Goal: Information Seeking & Learning: Learn about a topic

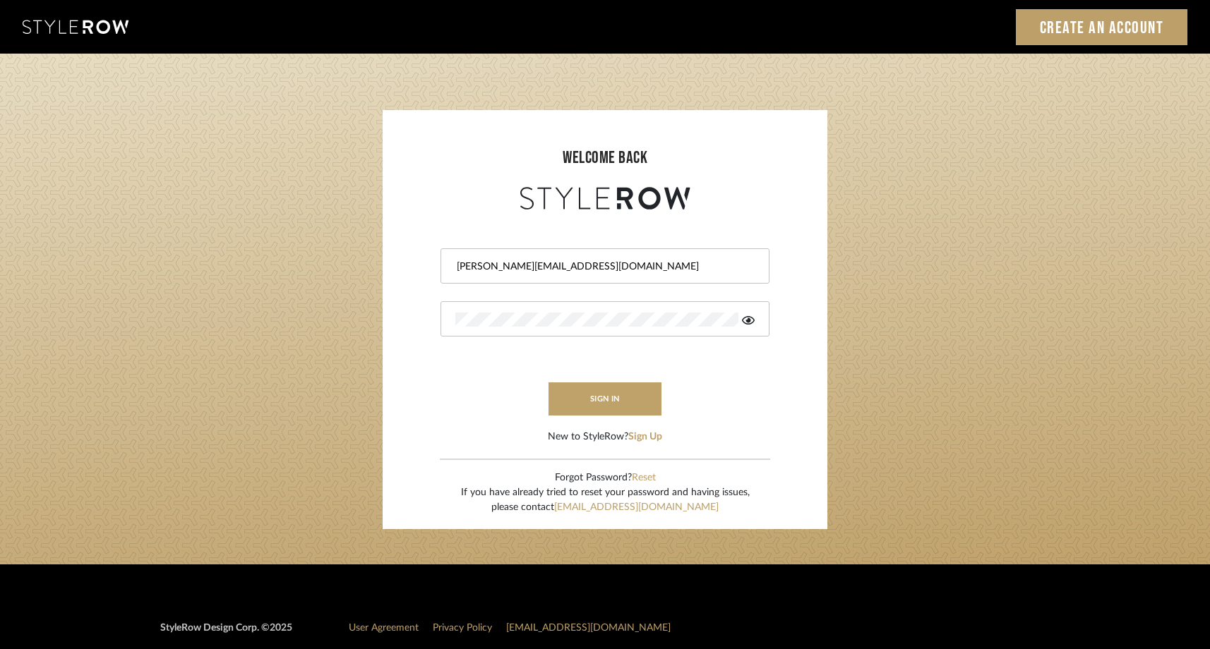
click at [723, 236] on form "[PERSON_NAME][EMAIL_ADDRESS][DOMAIN_NAME] sign in New to StyleRow? Sign Up" at bounding box center [605, 328] width 416 height 231
drag, startPoint x: 673, startPoint y: 269, endPoint x: 501, endPoint y: 257, distance: 171.9
click at [501, 257] on div "[PERSON_NAME][EMAIL_ADDRESS][DOMAIN_NAME]" at bounding box center [604, 265] width 329 height 35
type input "[EMAIL_ADDRESS][DOMAIN_NAME][PERSON_NAME]"
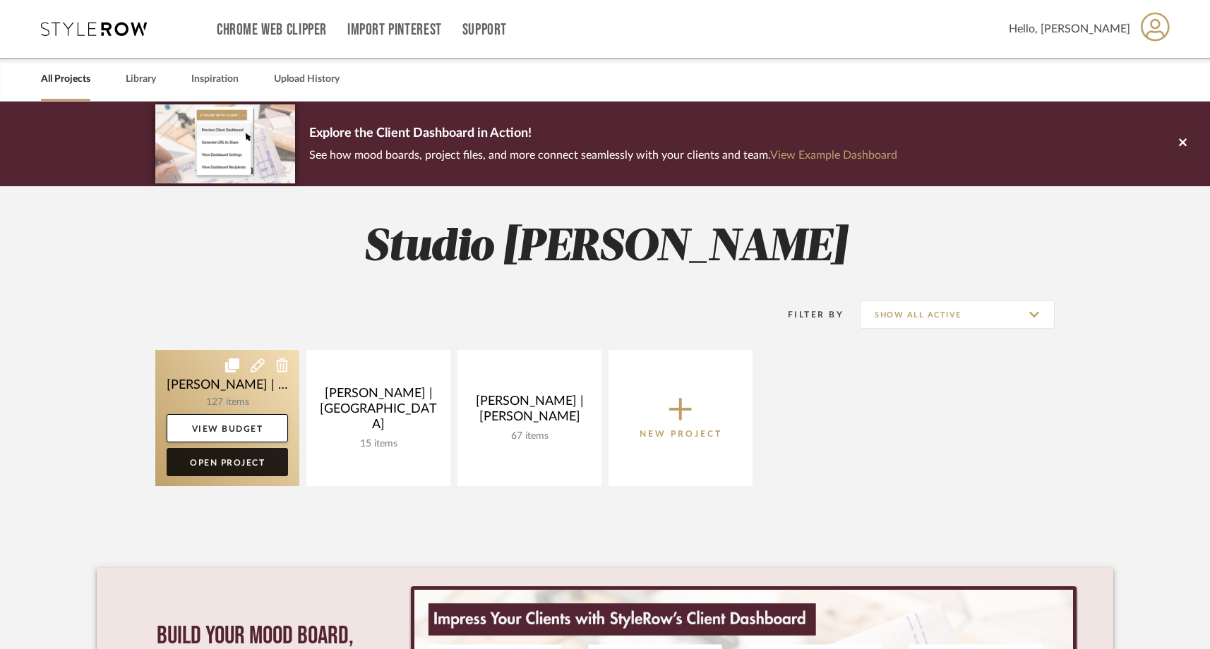
click at [227, 462] on link "Open Project" at bounding box center [227, 462] width 121 height 28
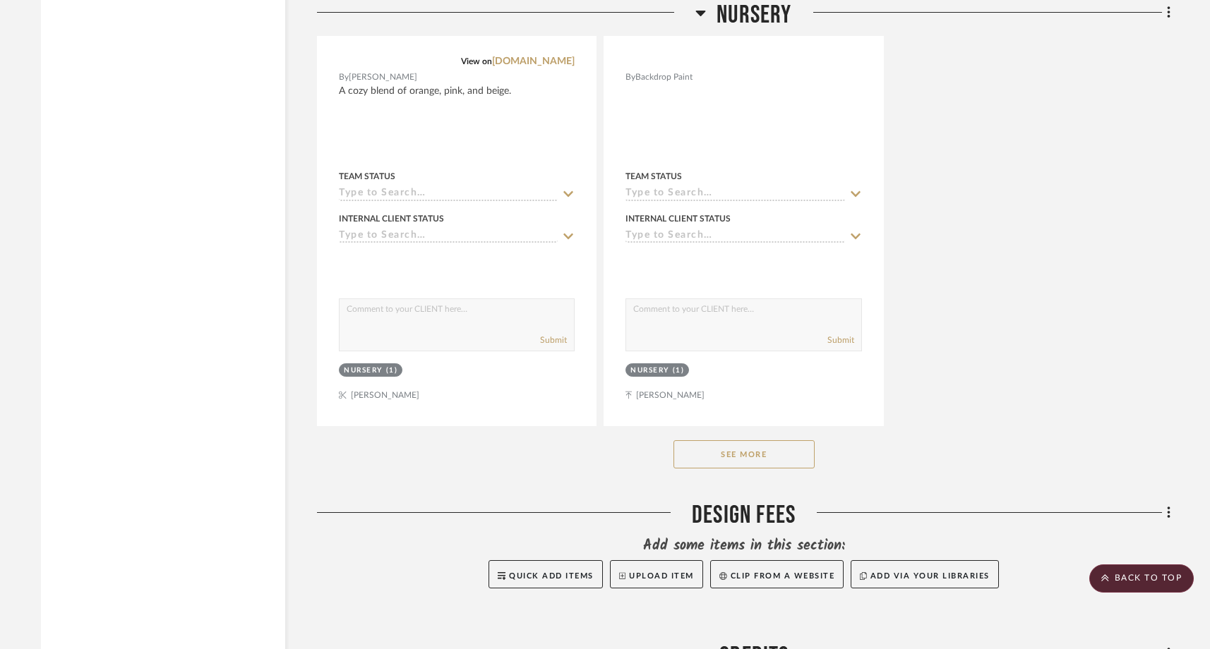
scroll to position [15217, 0]
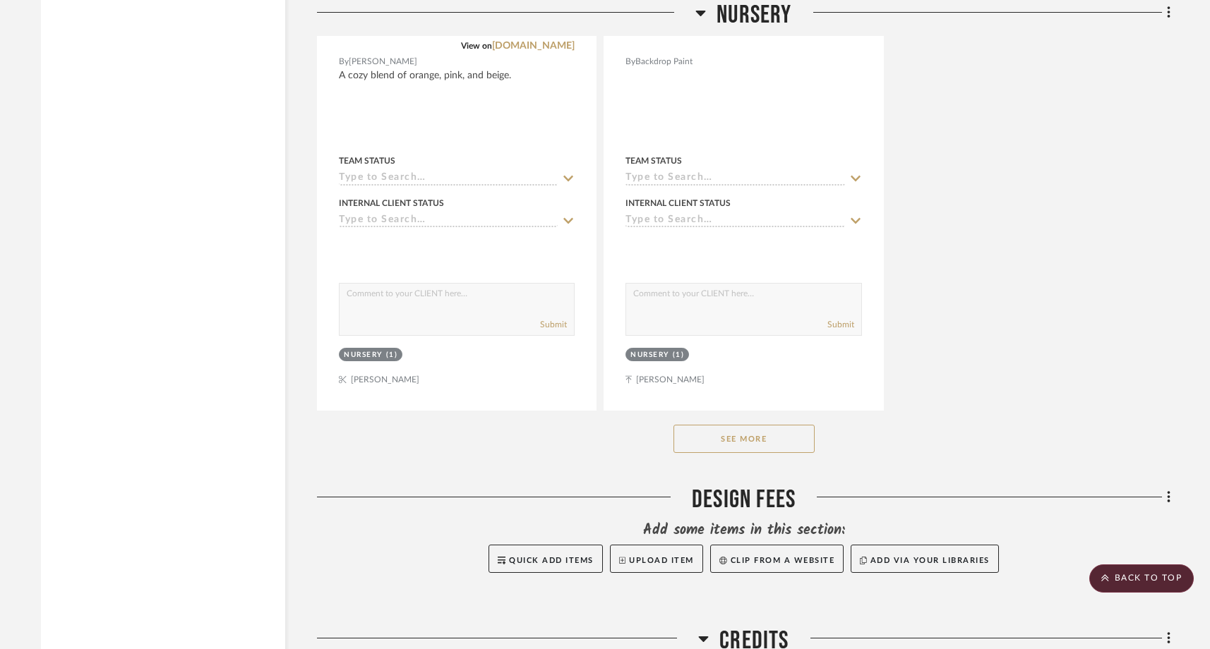
click at [728, 425] on button "See More" at bounding box center [743, 439] width 141 height 28
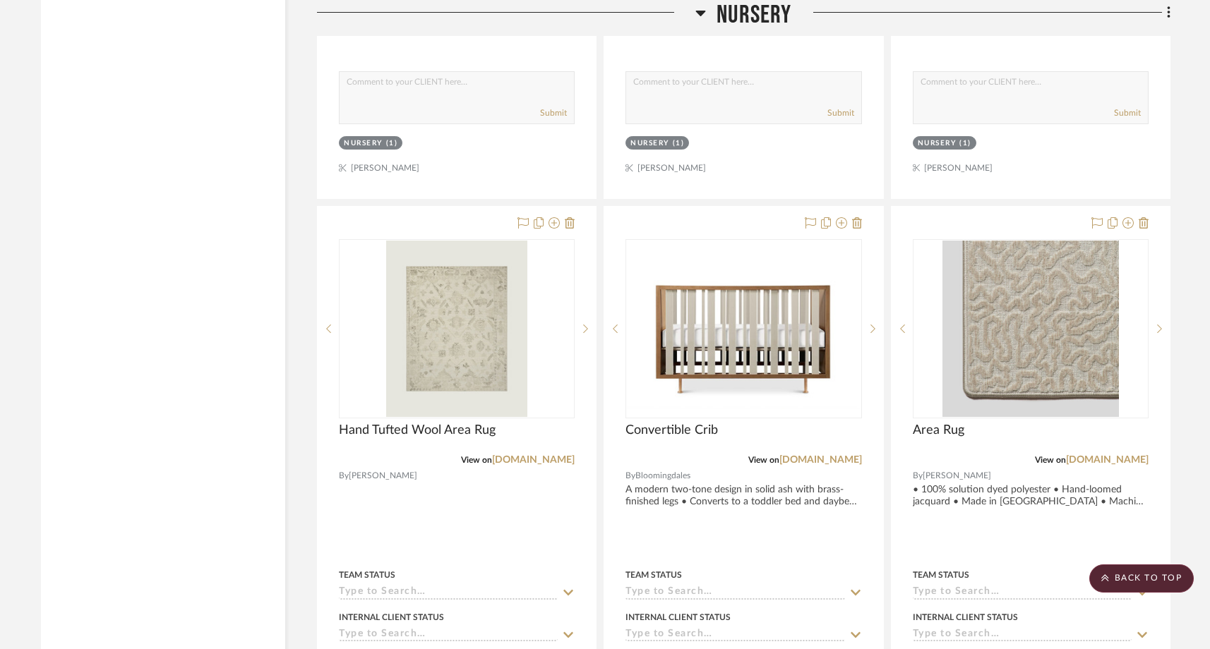
scroll to position [16073, 0]
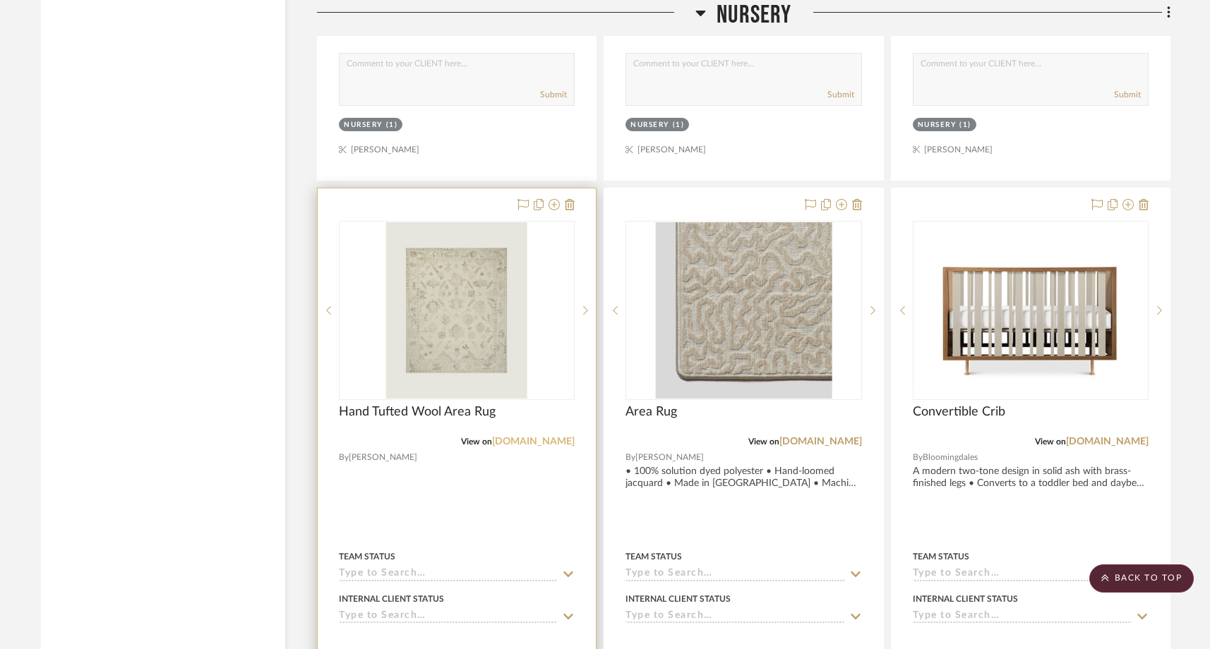
click at [536, 437] on link "joonloloi.com" at bounding box center [533, 442] width 83 height 10
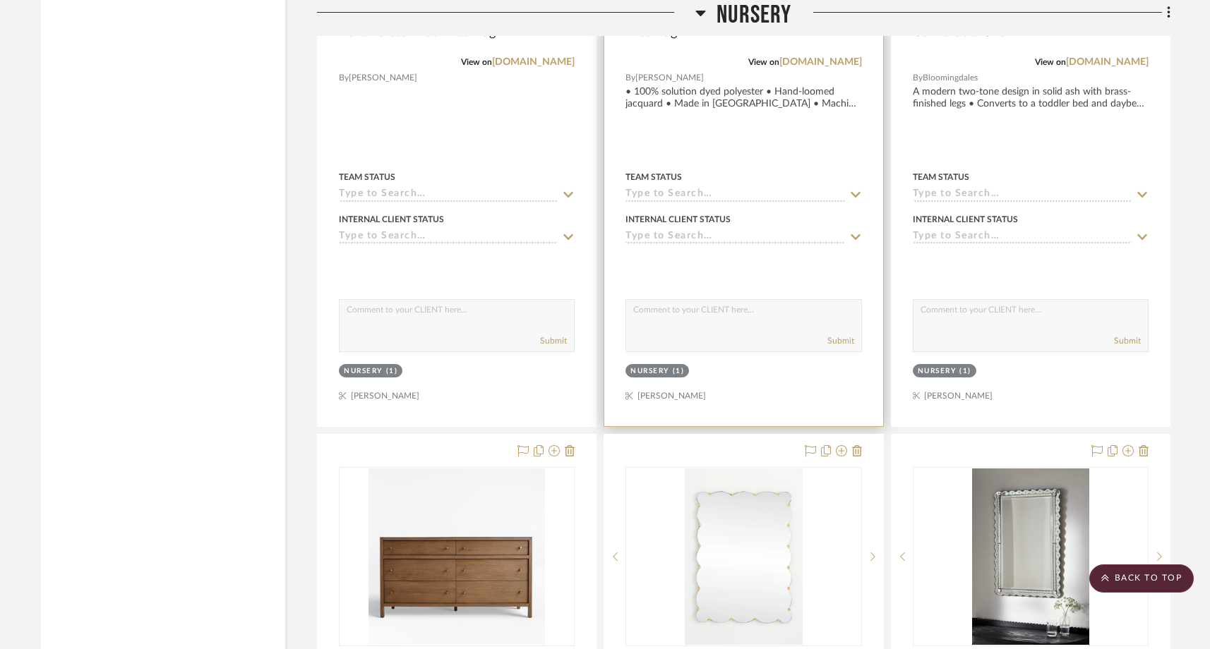
scroll to position [16462, 0]
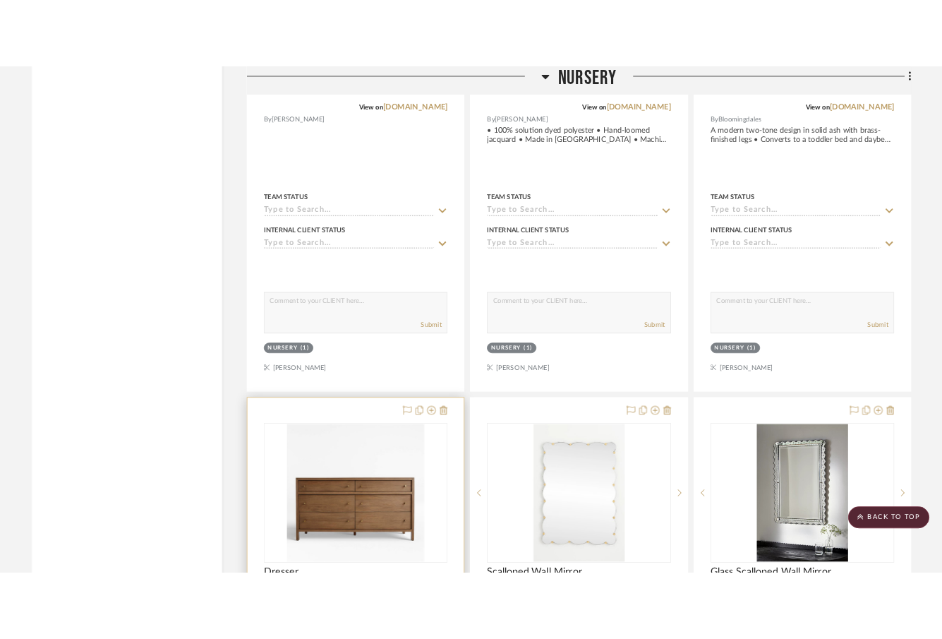
scroll to position [16498, 0]
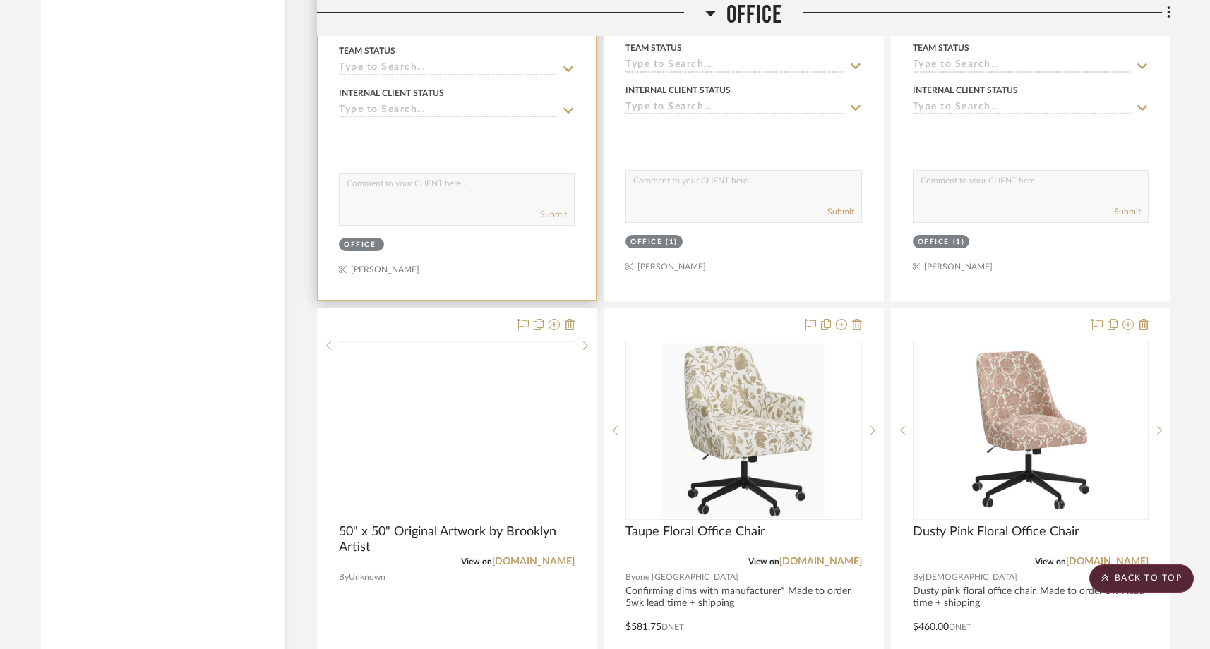
scroll to position [6797, 0]
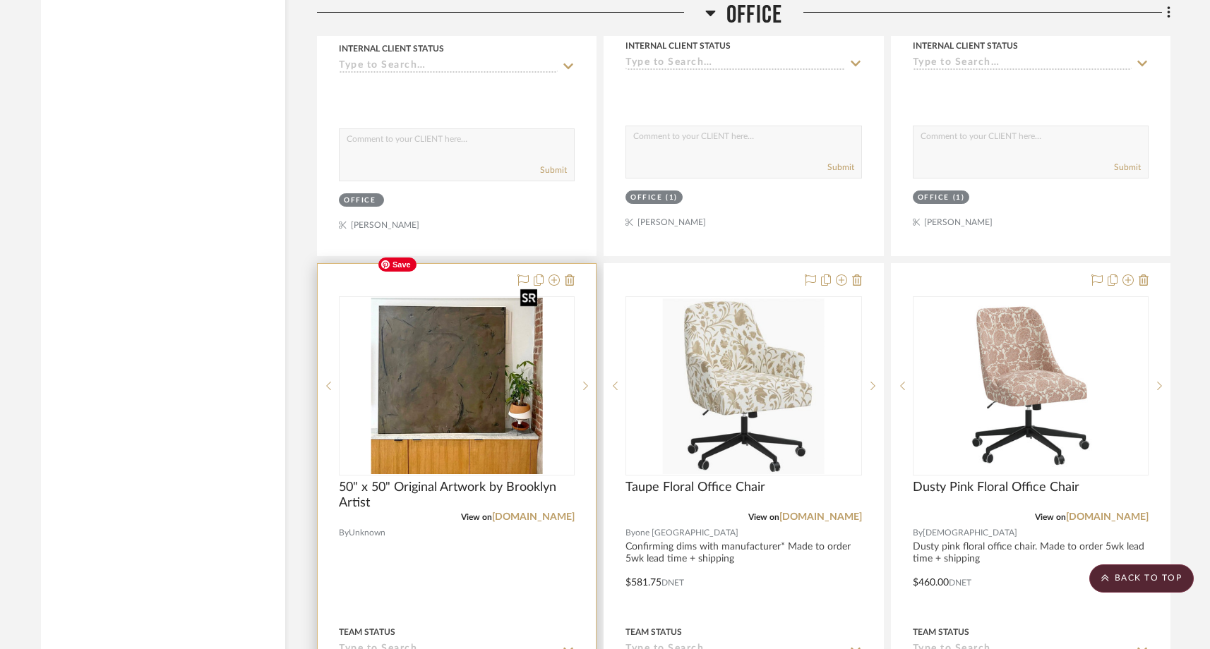
click at [486, 351] on img "0" at bounding box center [457, 386] width 172 height 176
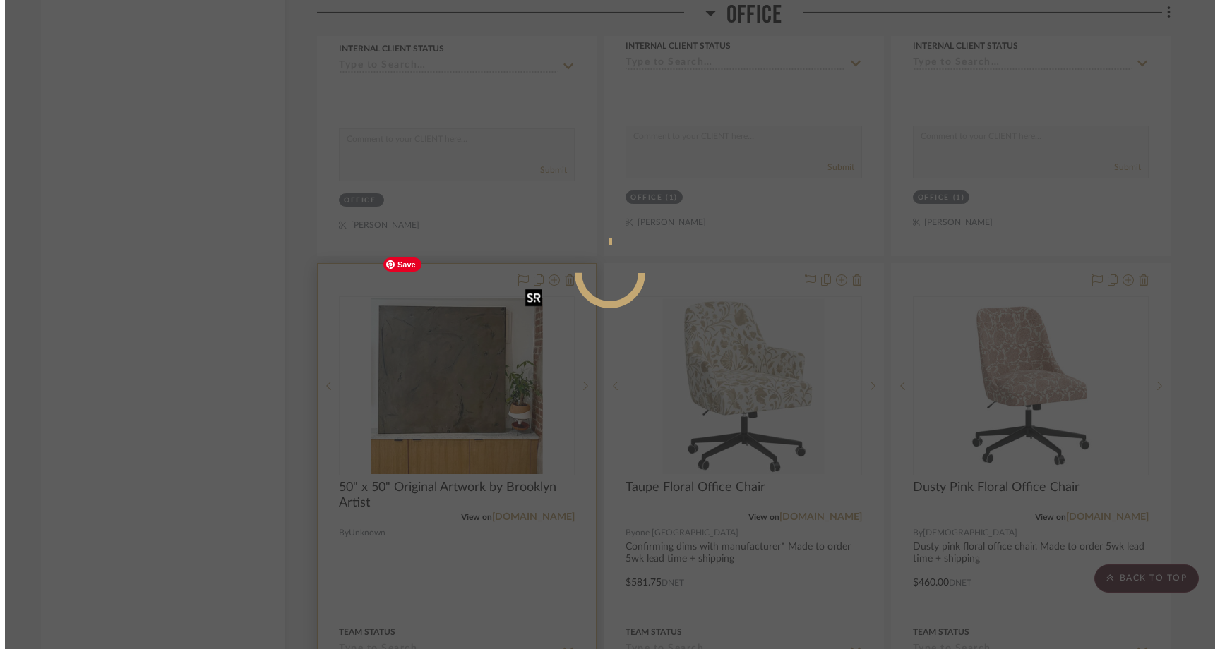
scroll to position [0, 0]
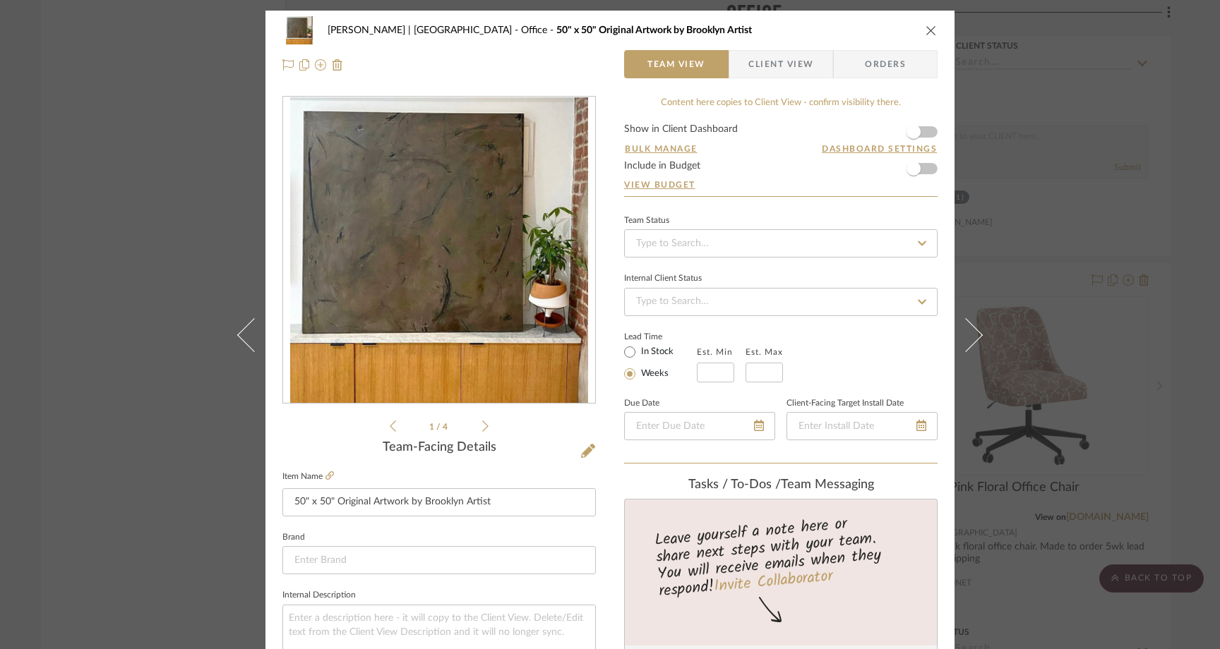
click at [176, 205] on div "Ferree | Brooklyn Heights Office 50" x 50" Original Artwork by Brooklyn Artist …" at bounding box center [610, 324] width 1220 height 649
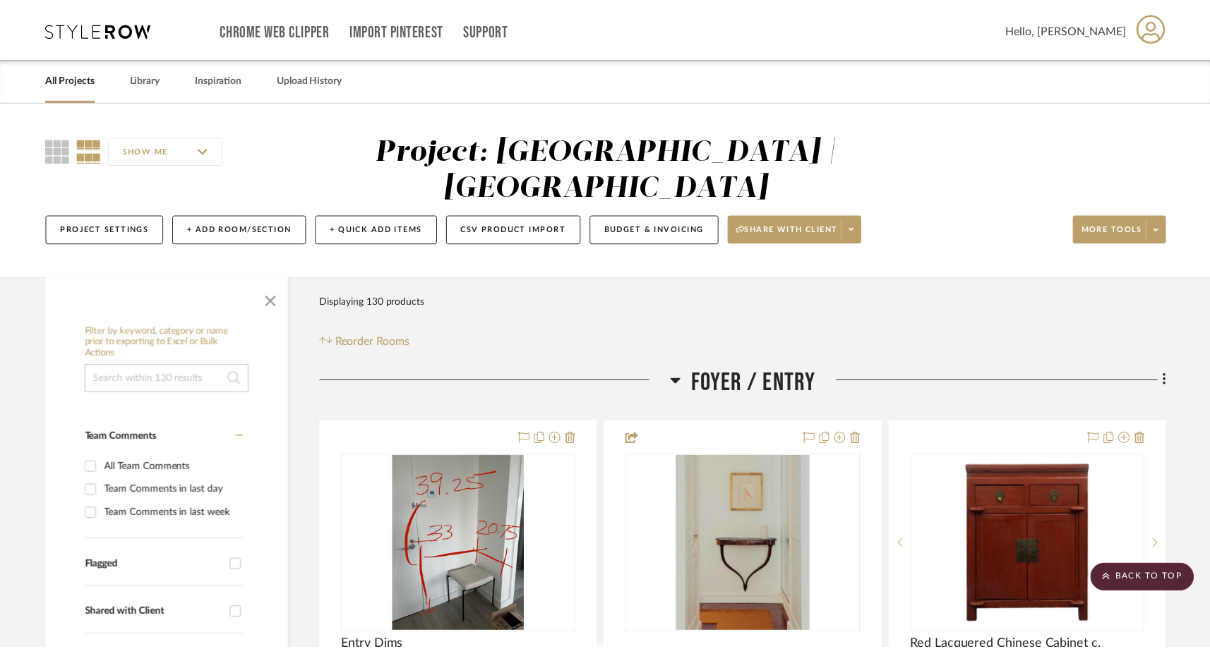
scroll to position [6797, 0]
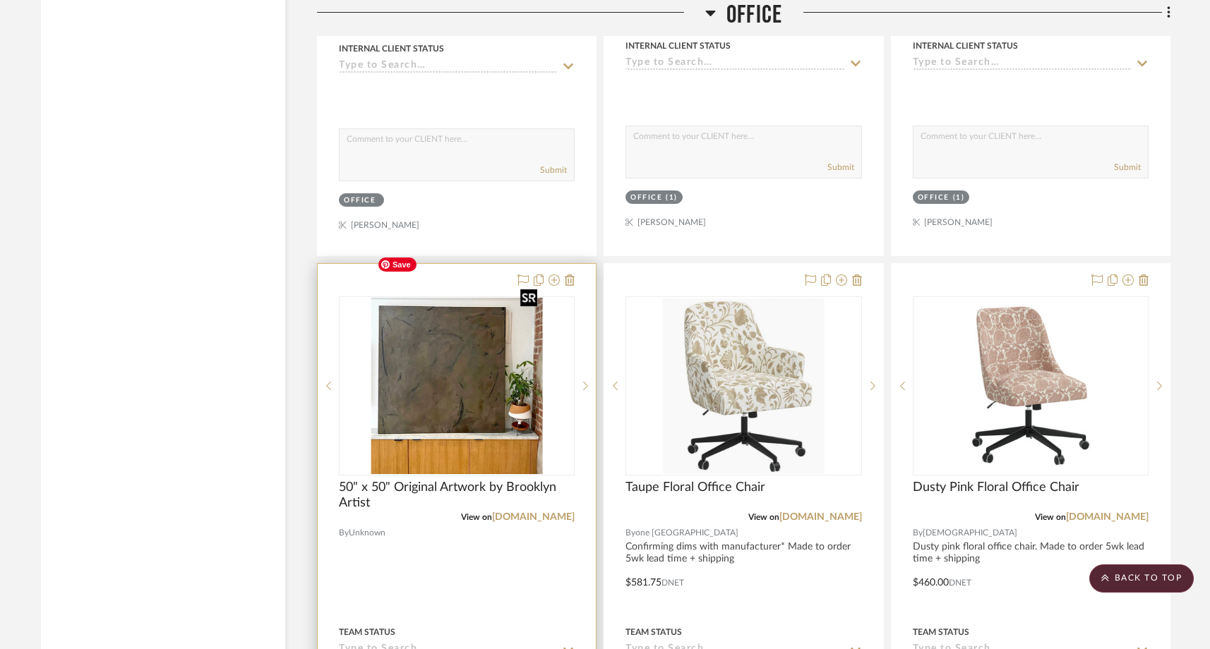
click at [474, 349] on img "0" at bounding box center [457, 386] width 172 height 176
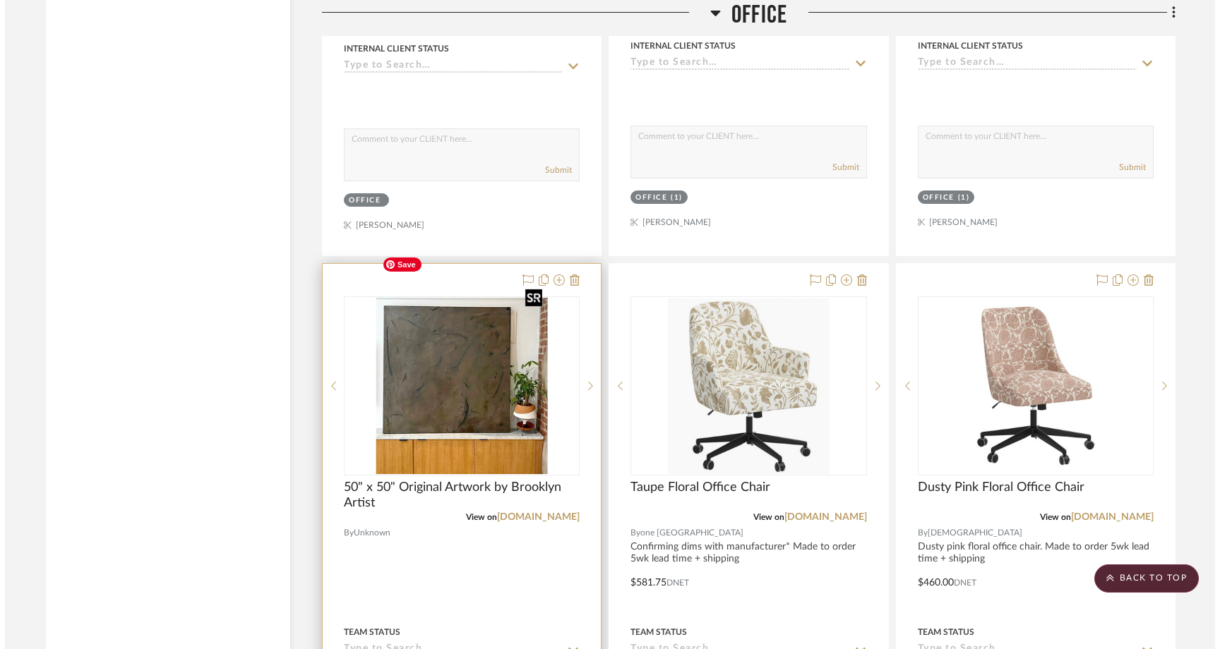
scroll to position [0, 0]
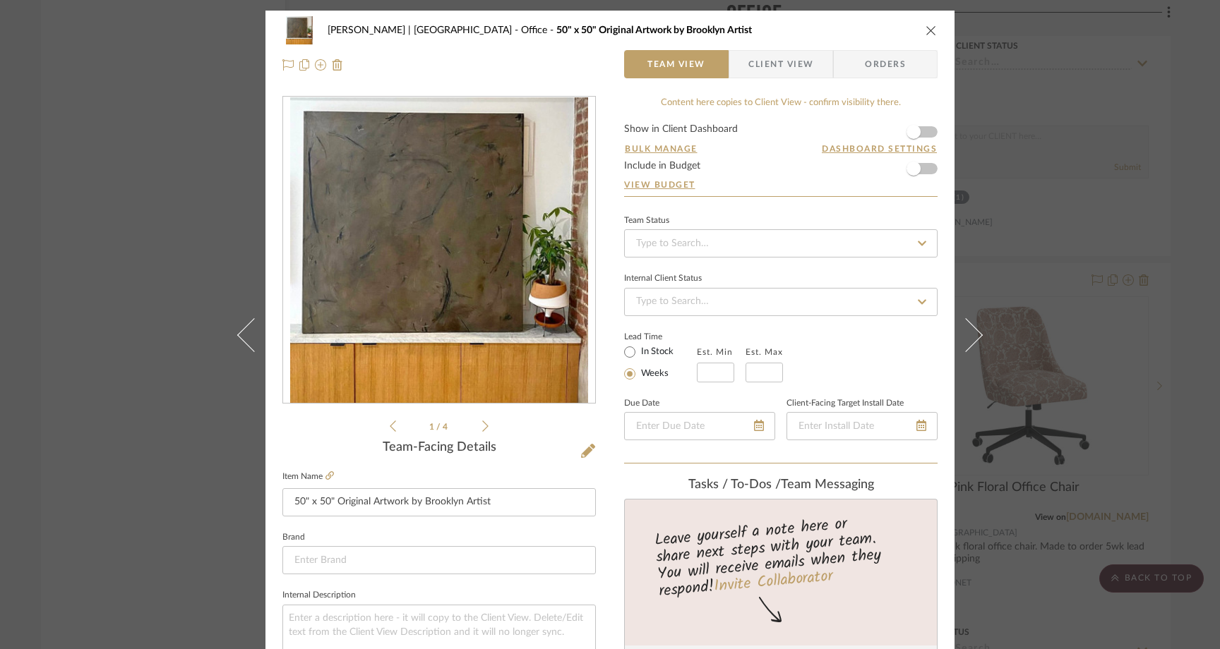
click at [928, 30] on icon "close" at bounding box center [930, 30] width 11 height 11
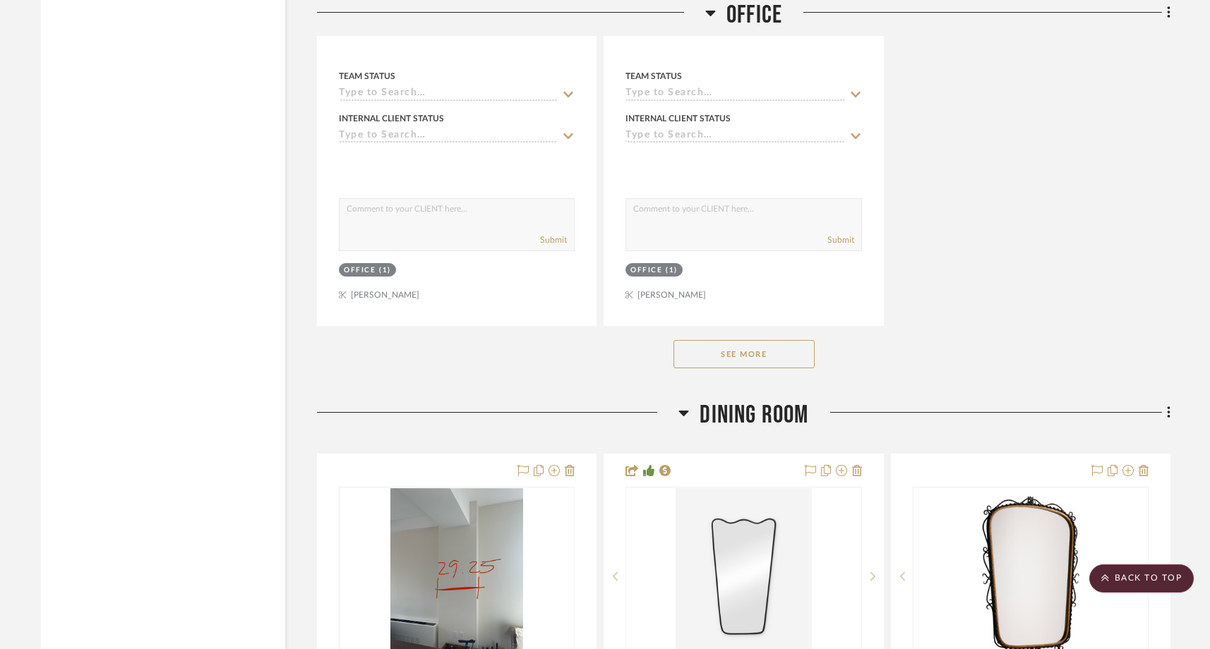
scroll to position [7997, 0]
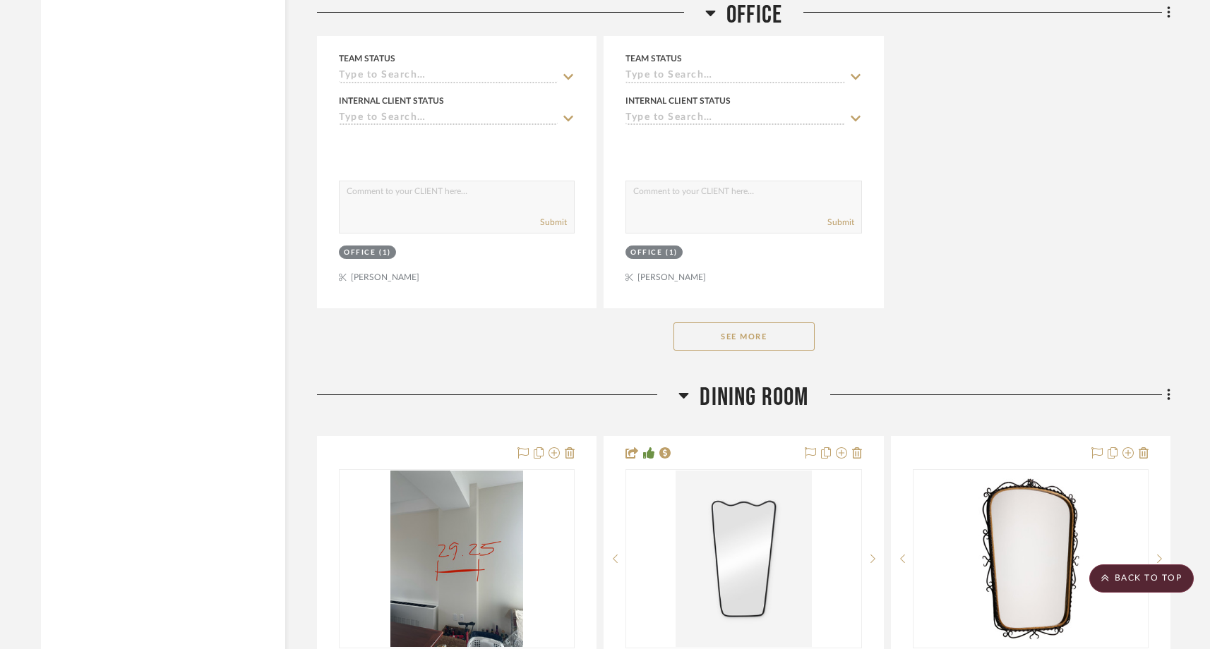
click at [756, 323] on button "See More" at bounding box center [743, 337] width 141 height 28
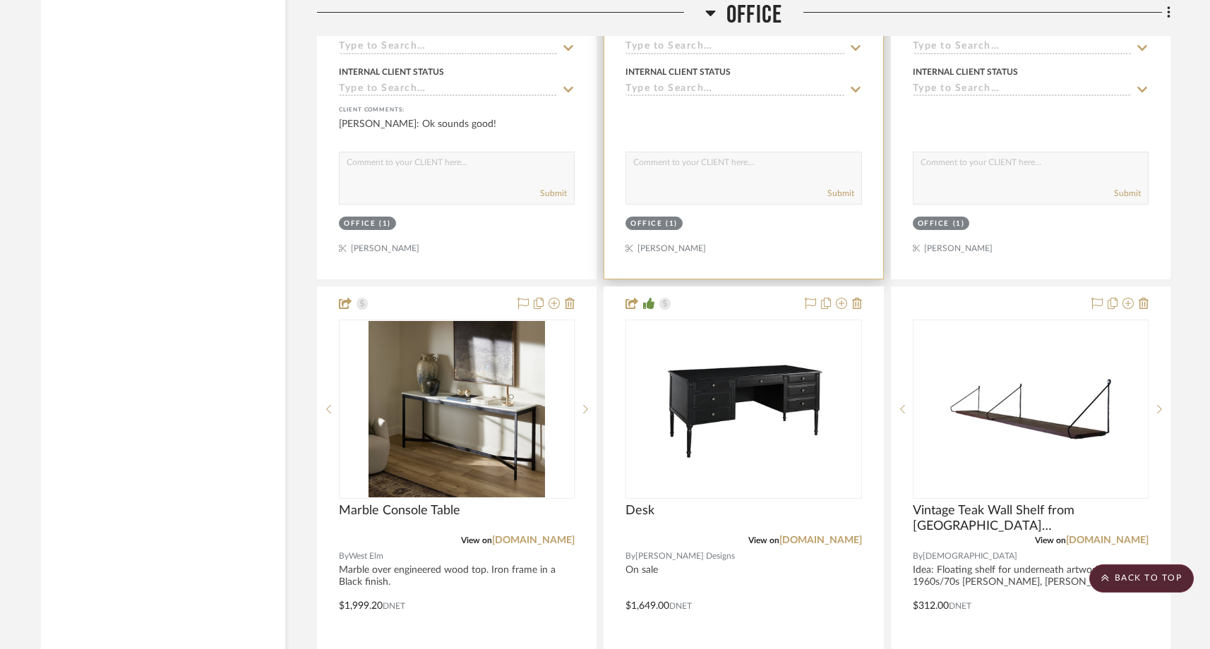
scroll to position [8721, 0]
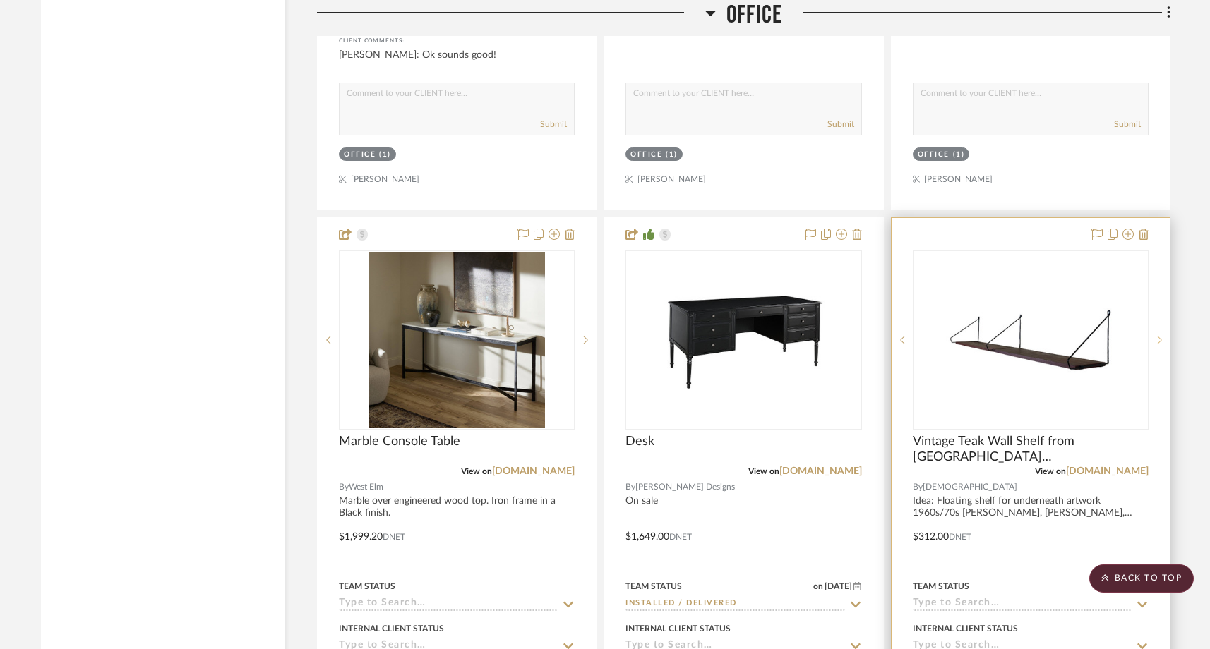
click at [951, 335] on icon at bounding box center [1159, 340] width 5 height 10
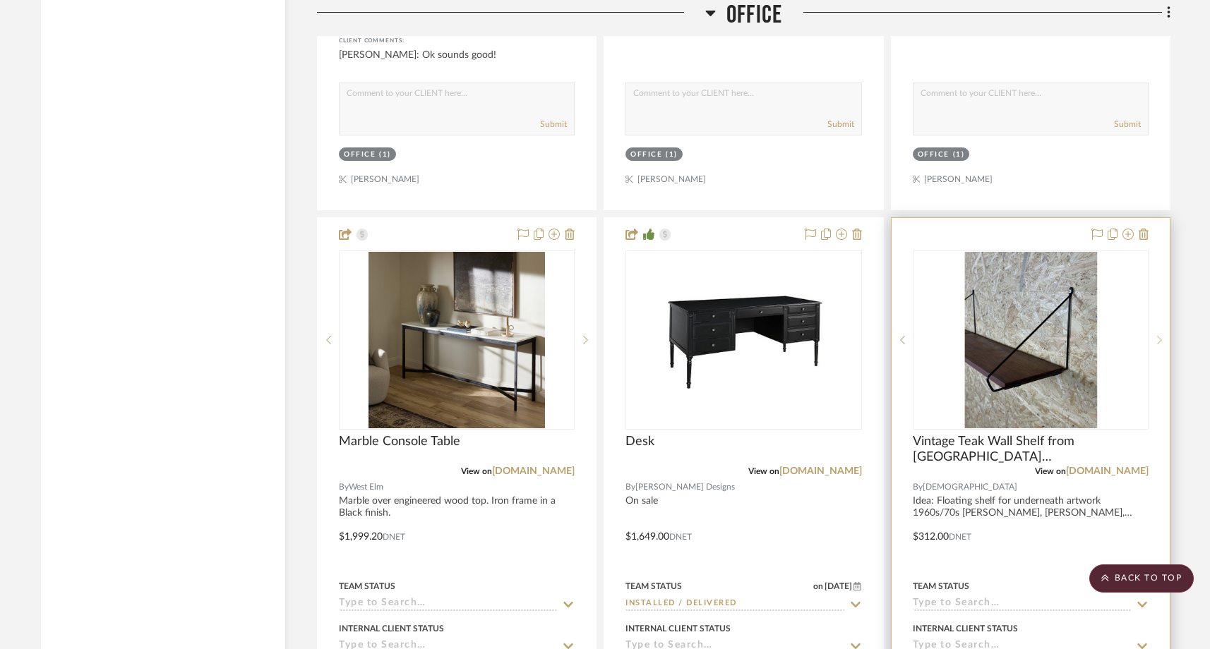
click at [951, 335] on icon at bounding box center [1159, 340] width 5 height 10
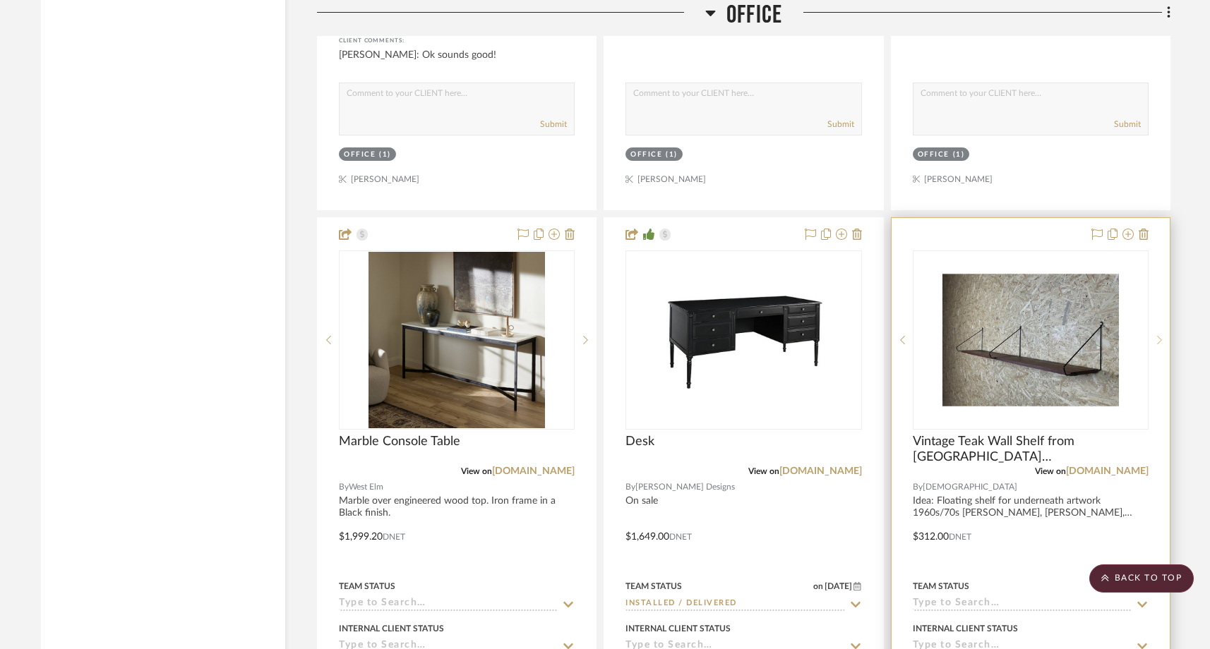
click at [951, 335] on icon at bounding box center [1159, 340] width 5 height 10
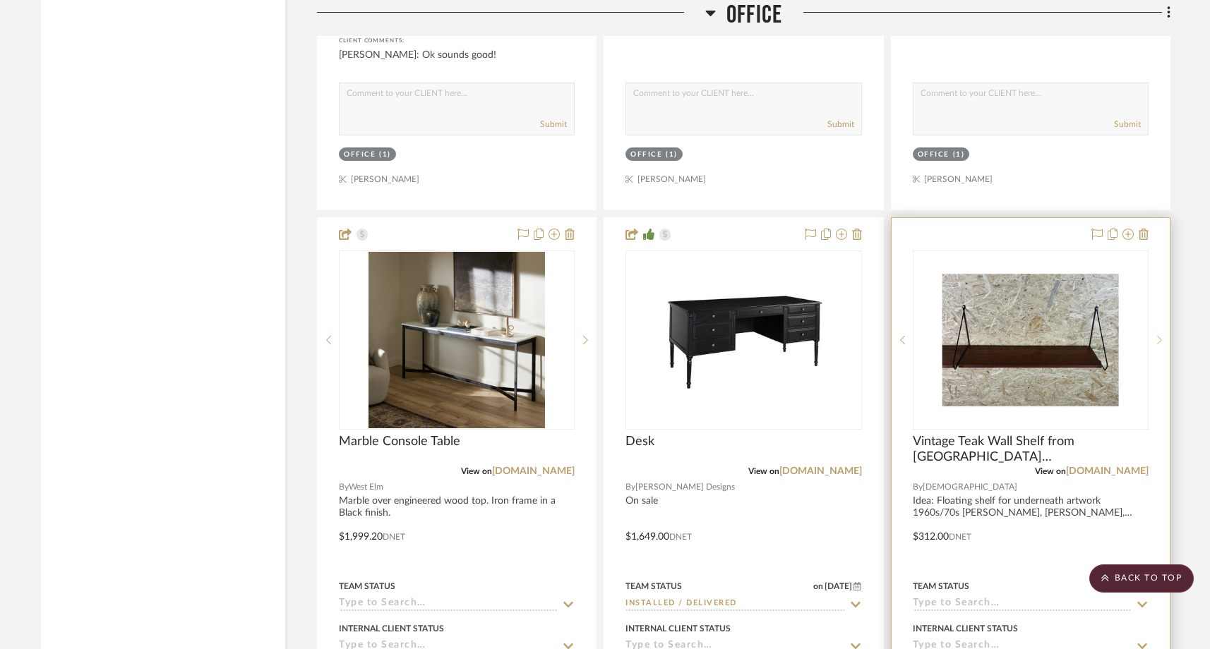
click at [951, 335] on icon at bounding box center [1159, 340] width 5 height 10
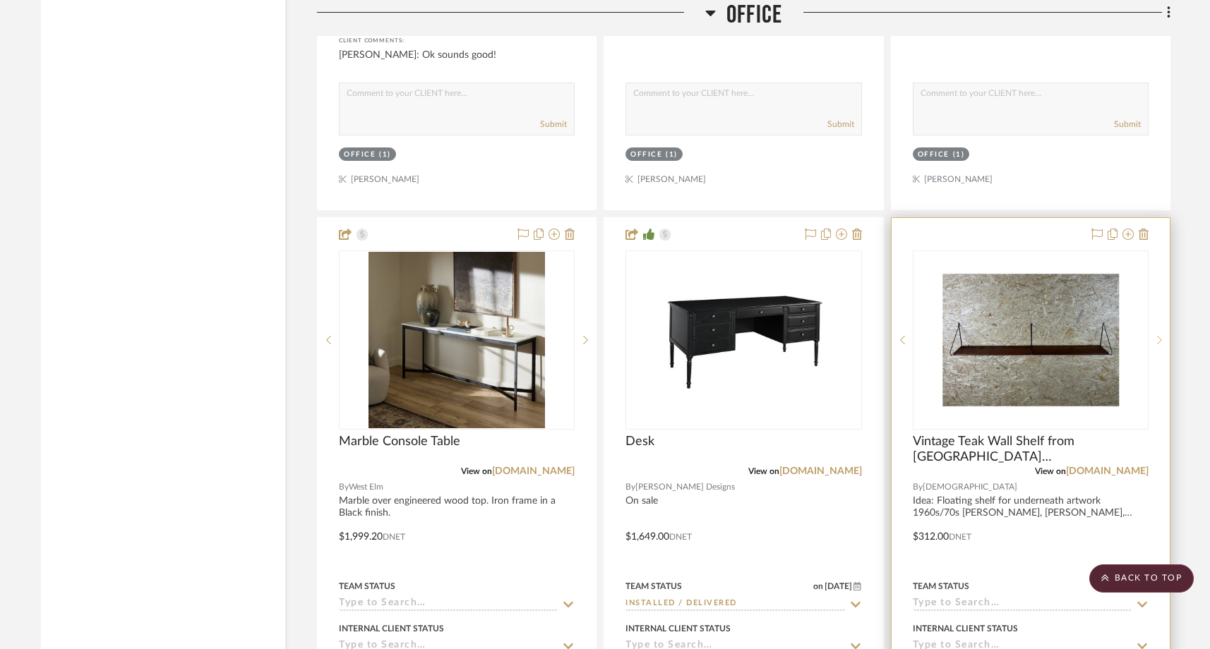
click at [951, 335] on icon at bounding box center [1159, 340] width 5 height 10
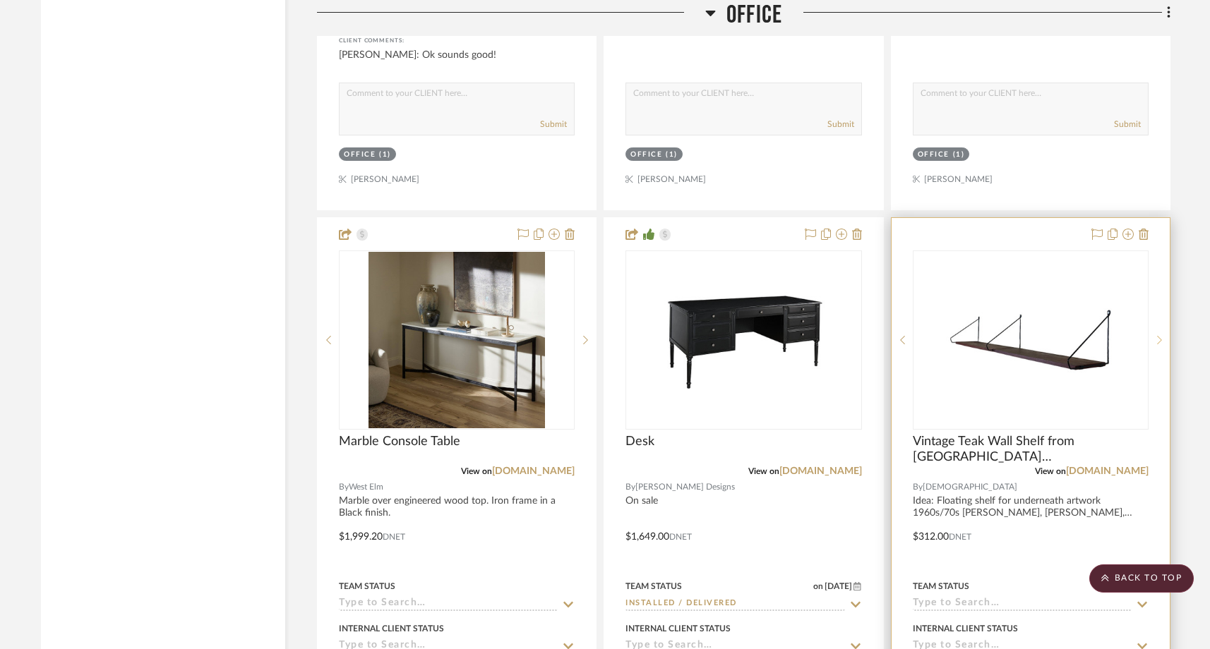
click at [951, 336] on icon at bounding box center [1159, 340] width 5 height 8
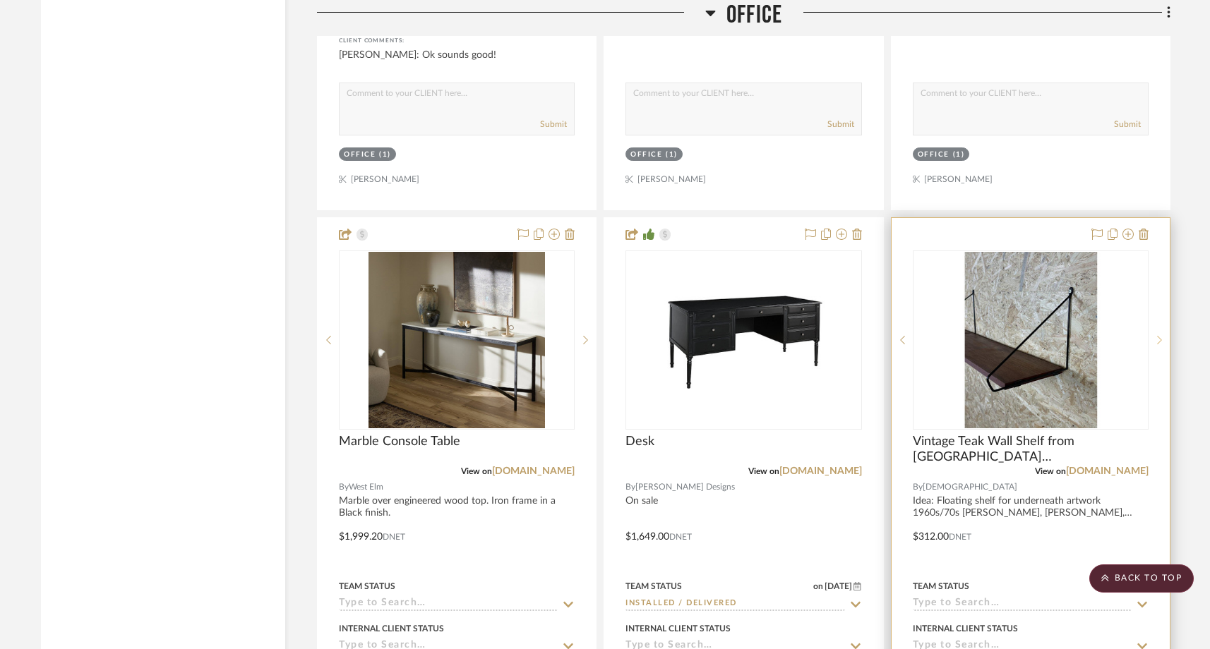
click at [951, 335] on icon at bounding box center [1159, 340] width 5 height 10
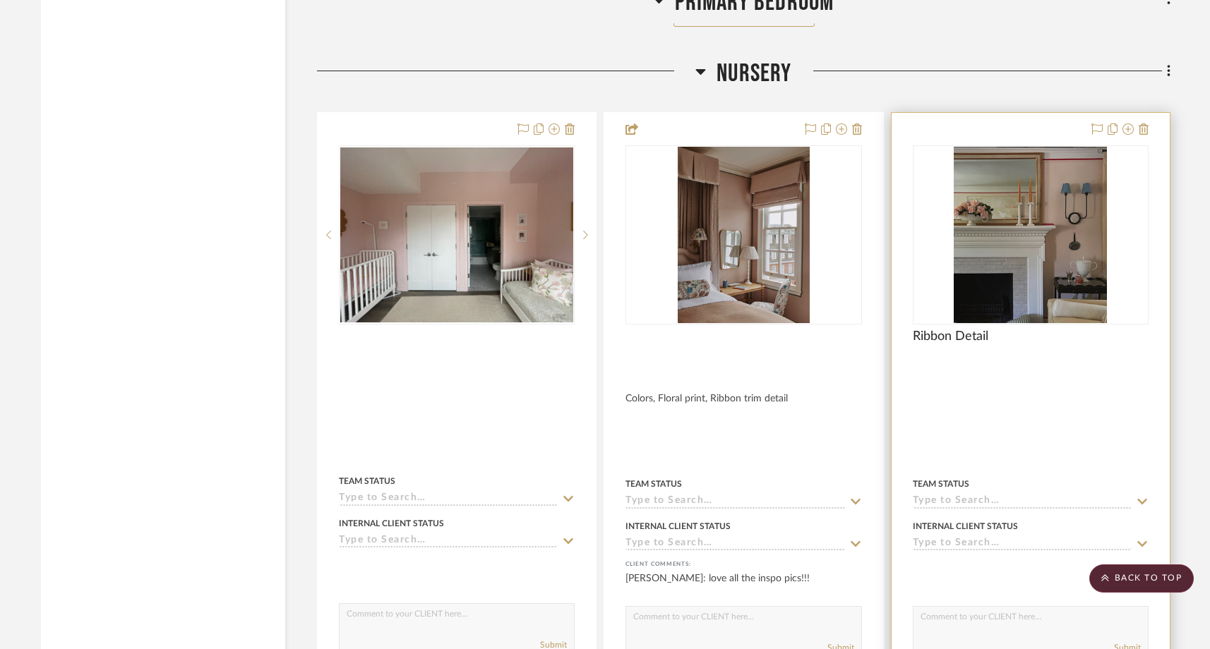
scroll to position [16787, 0]
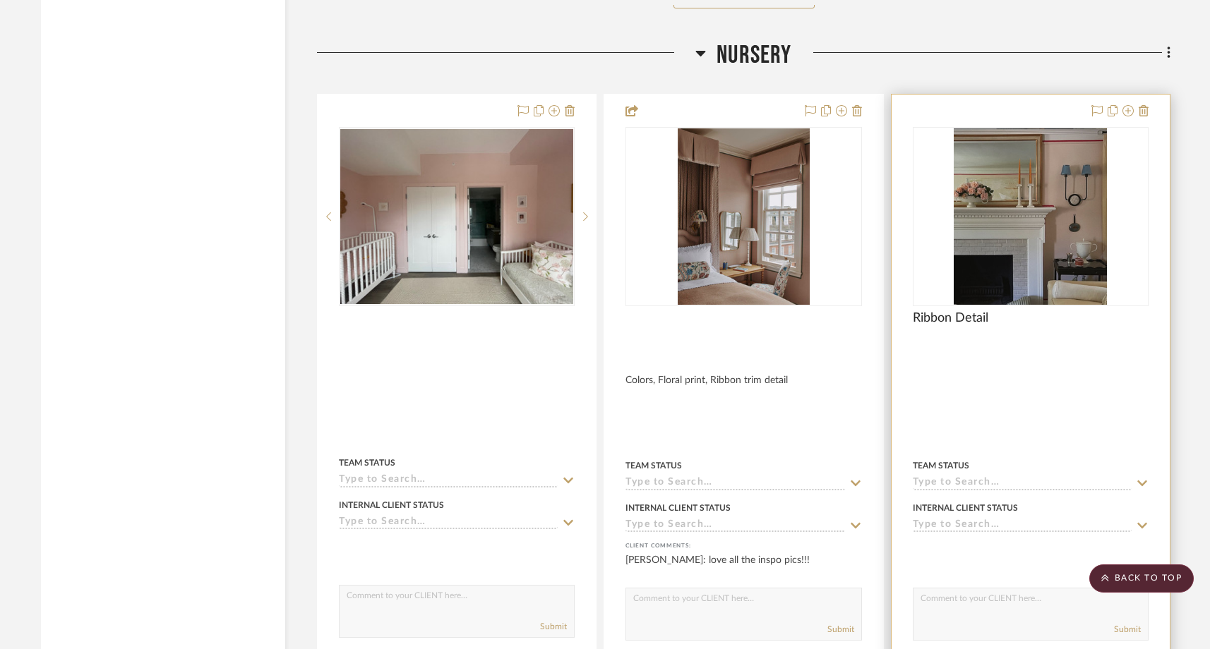
click at [951, 95] on div at bounding box center [1030, 405] width 278 height 620
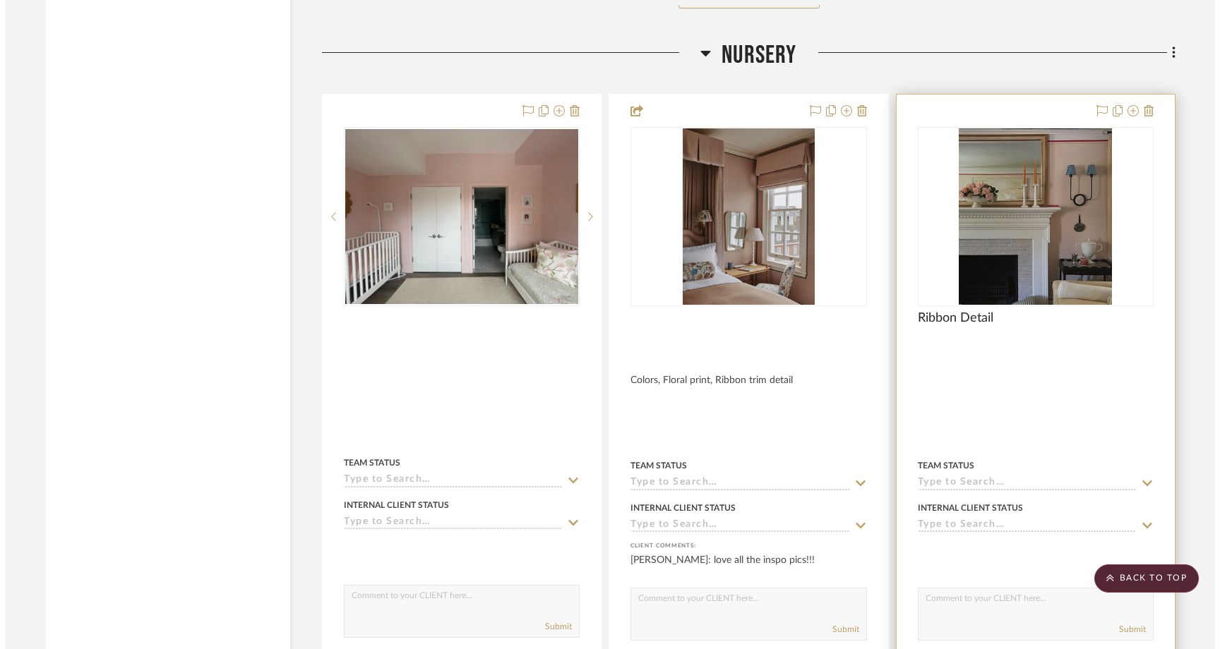
scroll to position [0, 0]
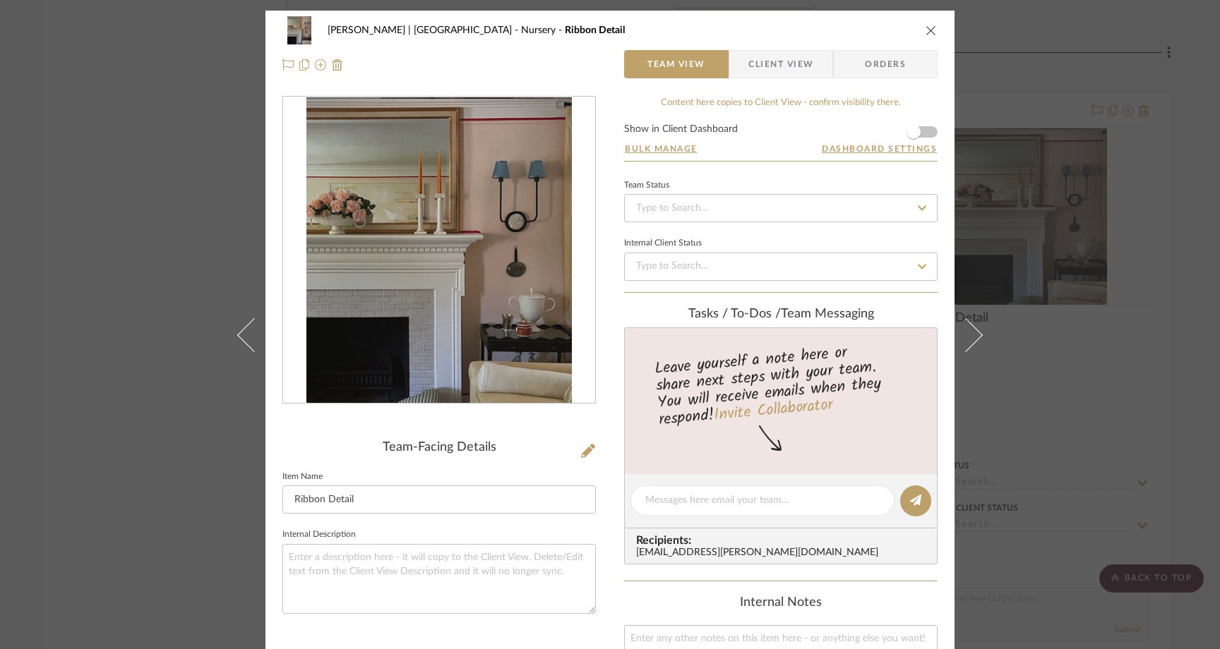
click at [927, 30] on icon "close" at bounding box center [930, 30] width 11 height 11
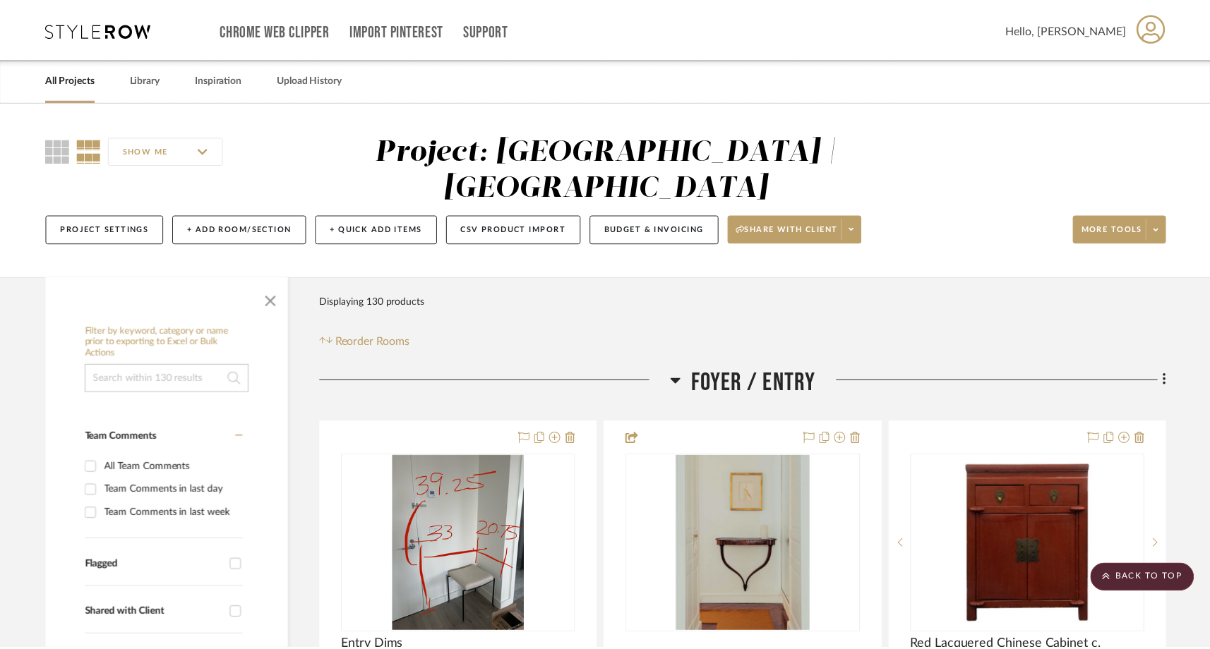
scroll to position [16787, 0]
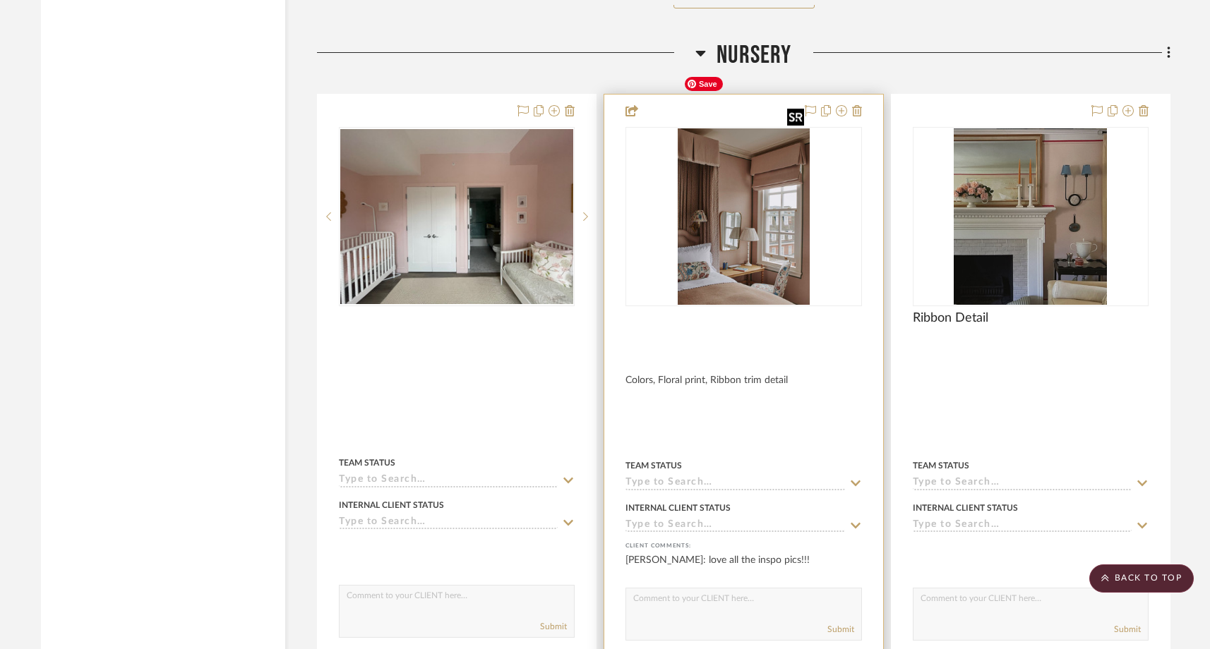
click at [742, 193] on img "0" at bounding box center [744, 216] width 133 height 176
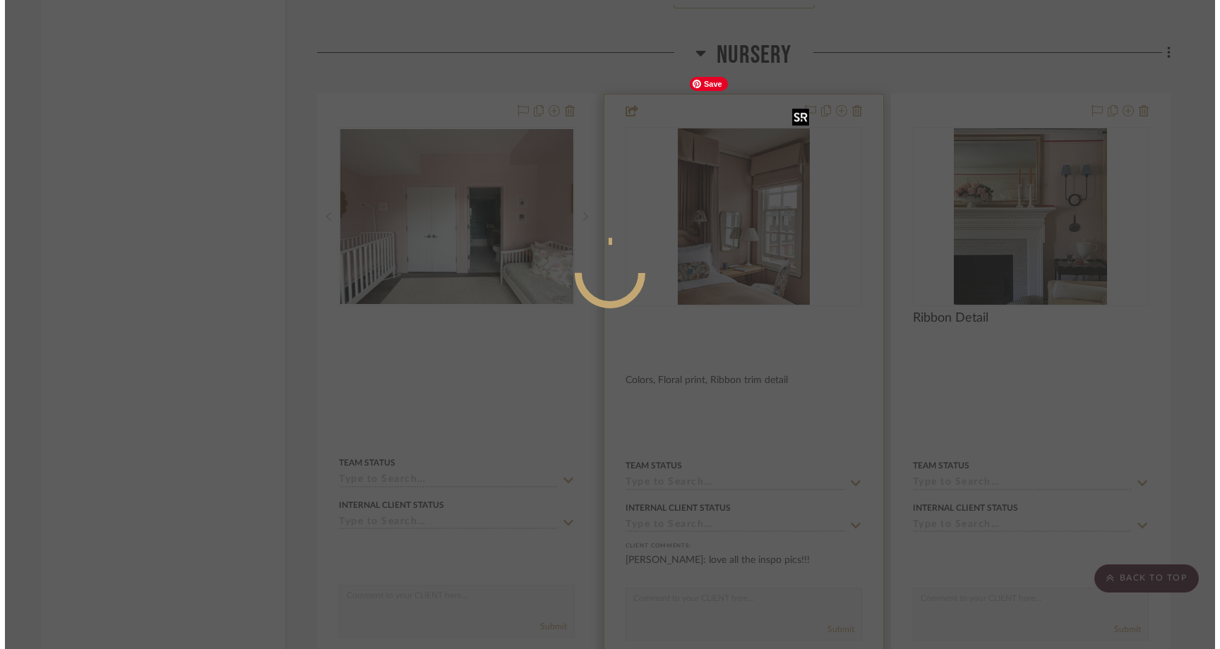
scroll to position [0, 0]
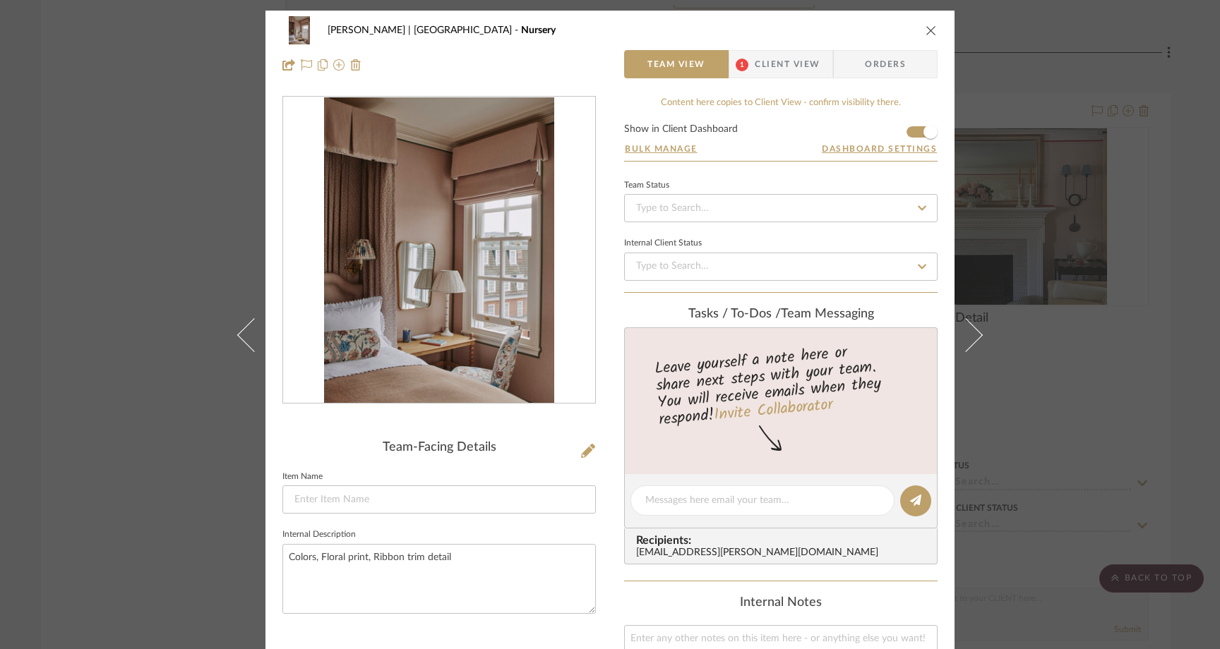
click at [925, 27] on icon "close" at bounding box center [930, 30] width 11 height 11
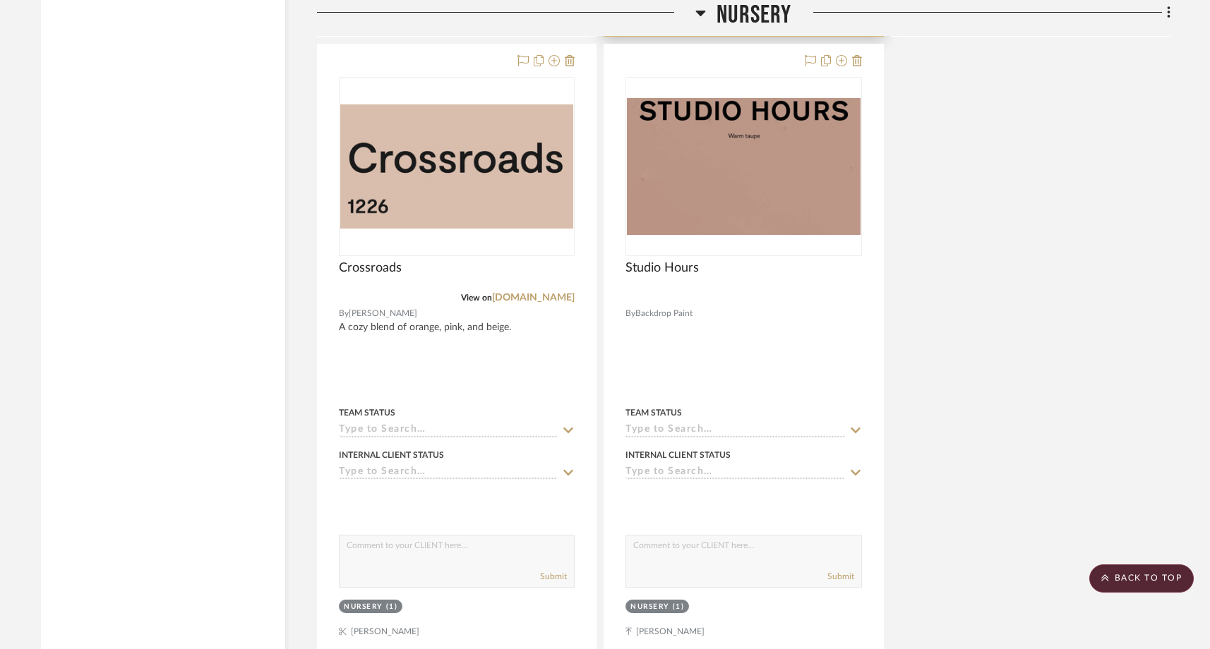
scroll to position [18146, 0]
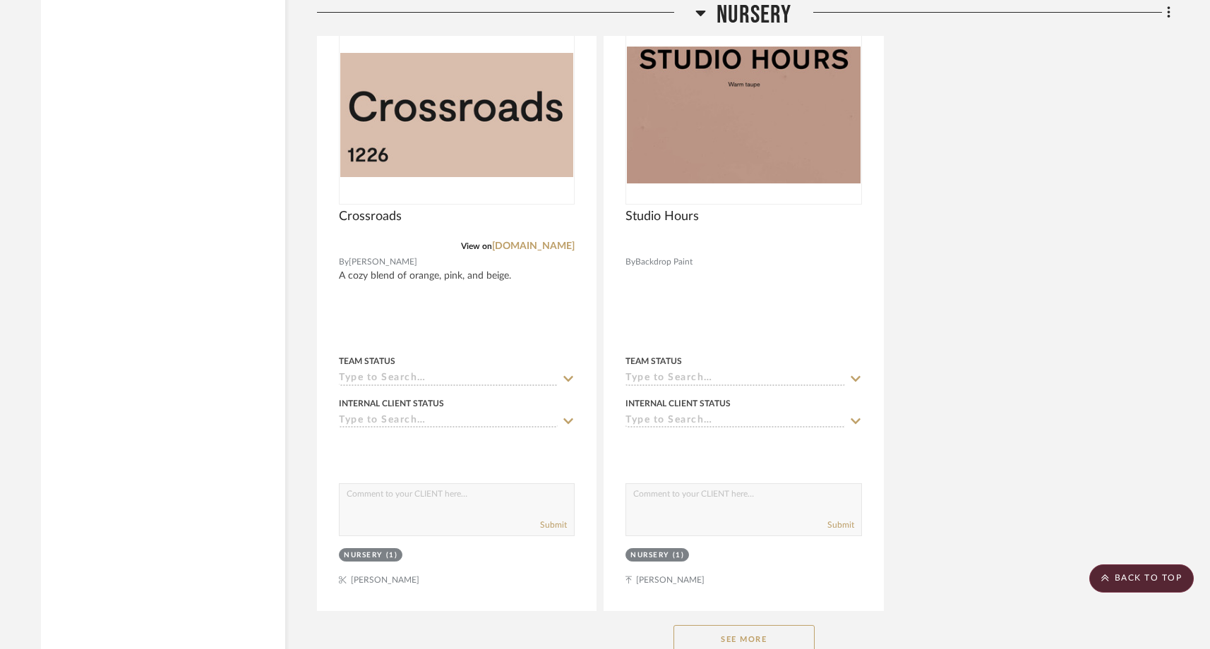
click at [712, 625] on button "See More" at bounding box center [743, 639] width 141 height 28
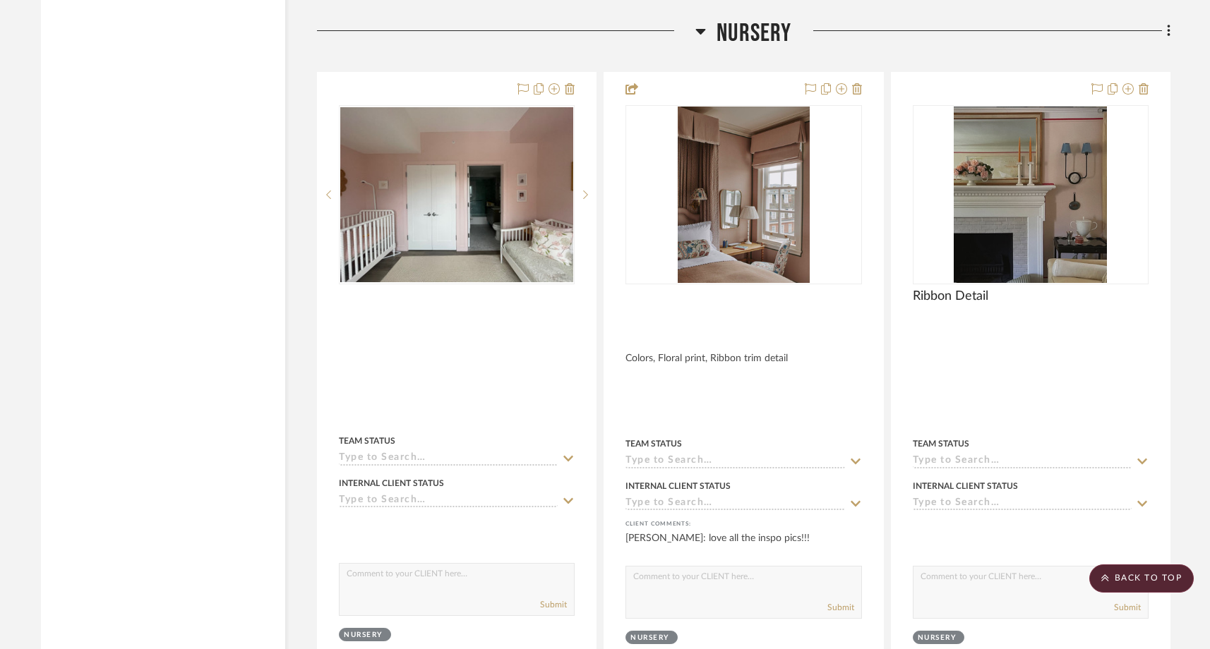
scroll to position [16774, 0]
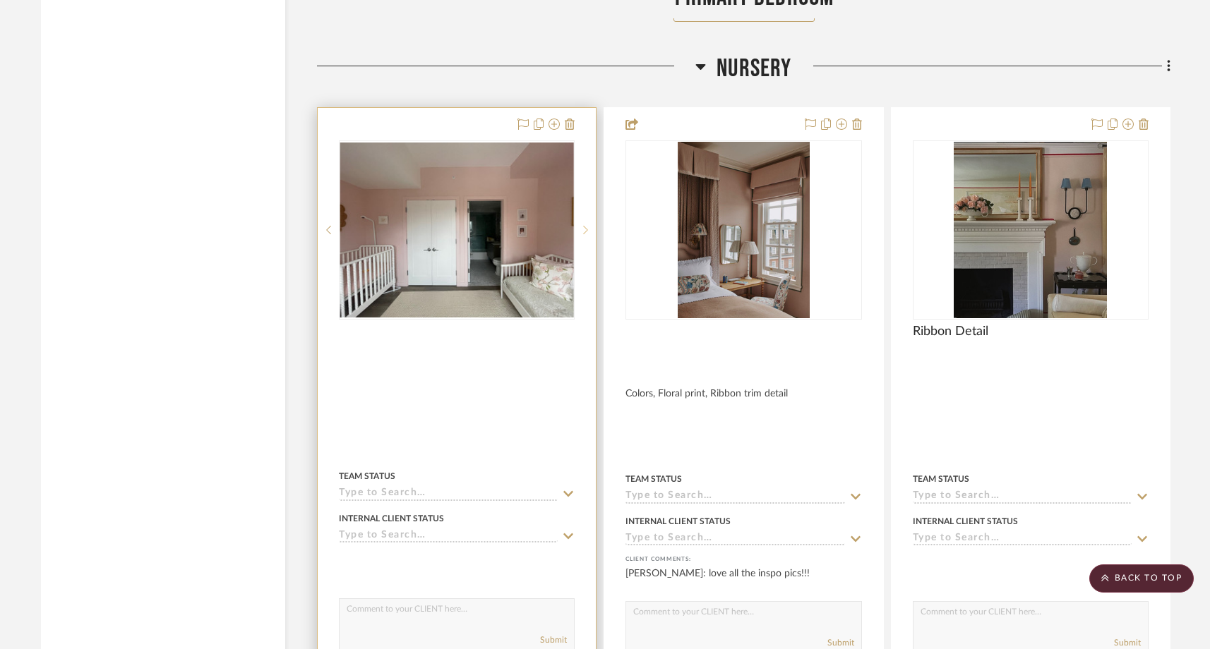
click at [584, 226] on icon at bounding box center [586, 230] width 5 height 8
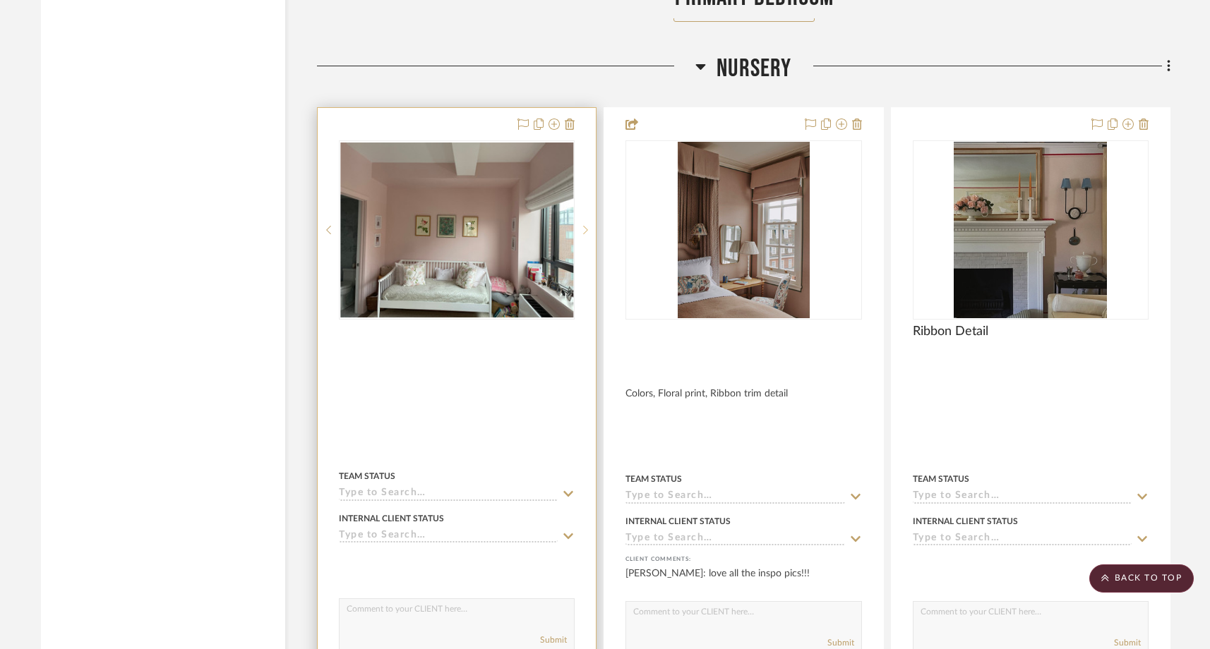
click at [584, 225] on icon at bounding box center [585, 230] width 5 height 10
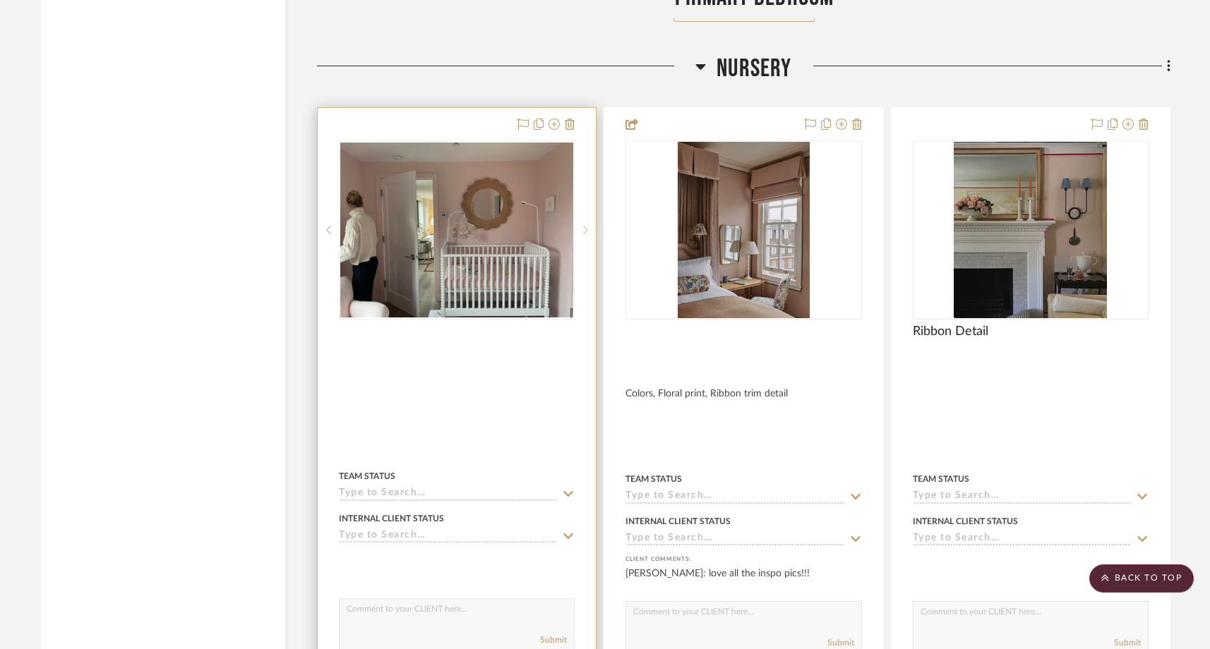
click at [584, 225] on icon at bounding box center [585, 230] width 5 height 10
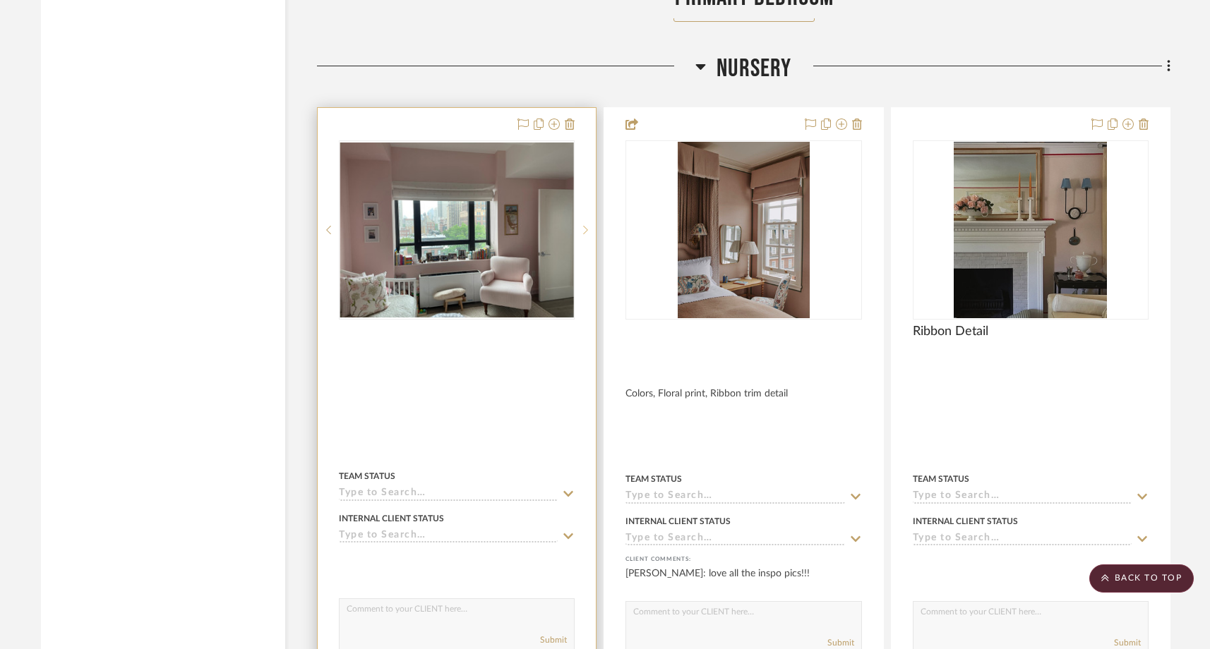
click at [584, 225] on icon at bounding box center [585, 230] width 5 height 10
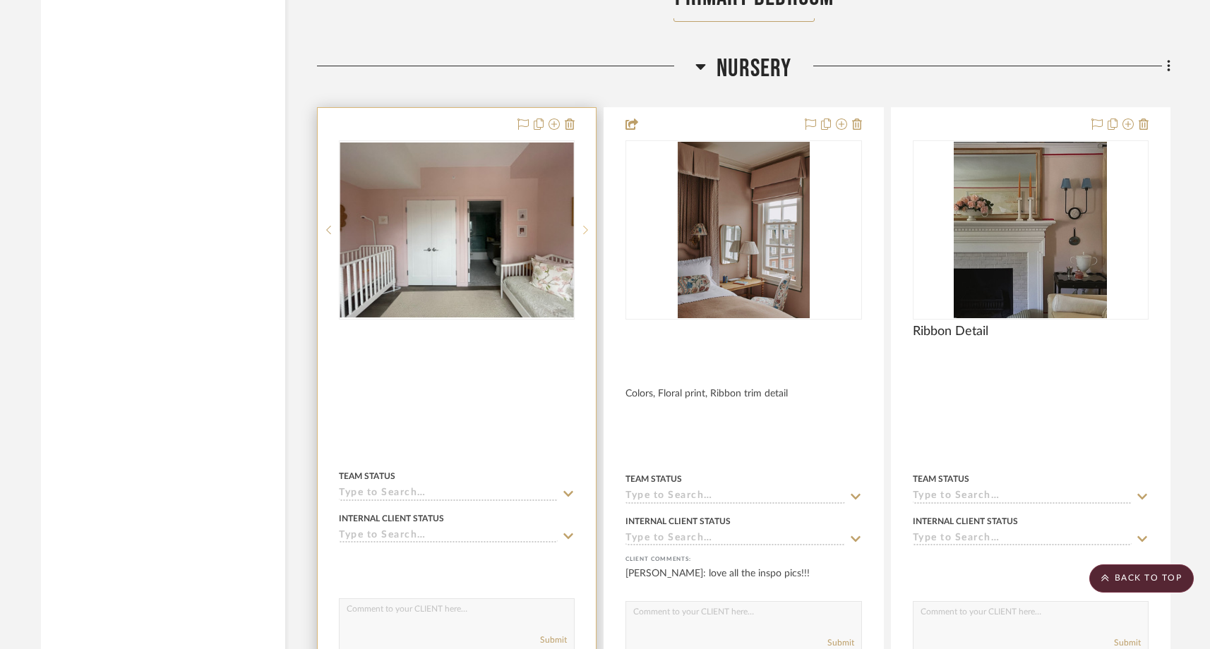
click at [584, 225] on icon at bounding box center [585, 230] width 5 height 10
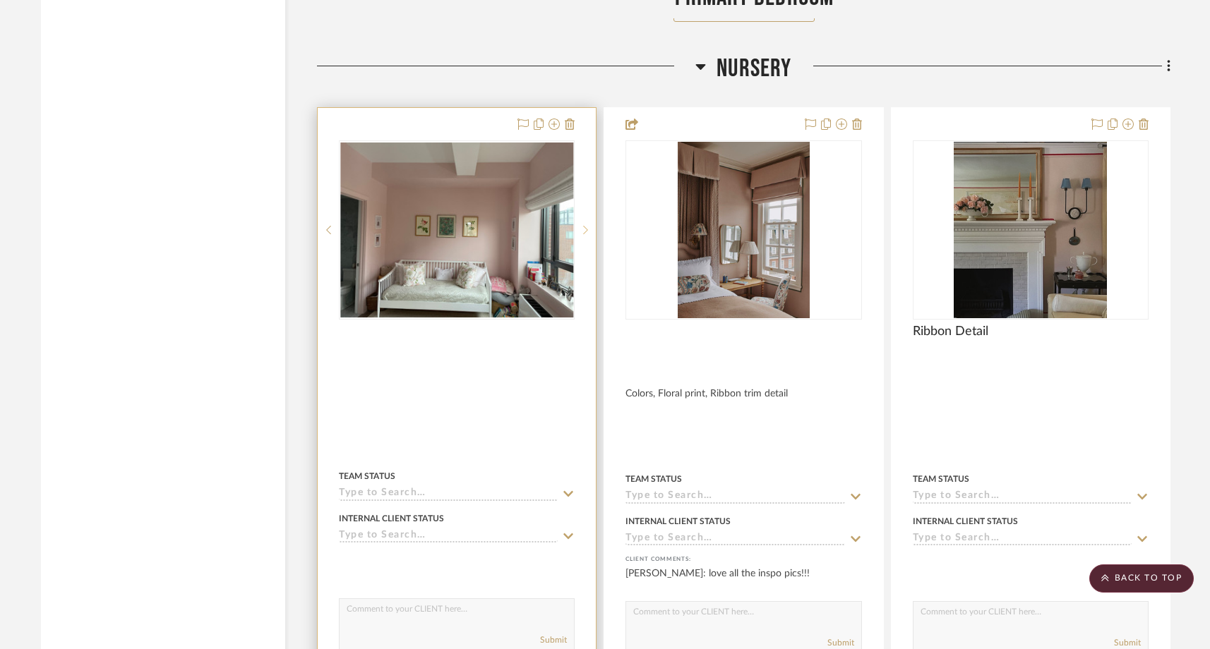
click at [584, 226] on icon at bounding box center [586, 230] width 5 height 8
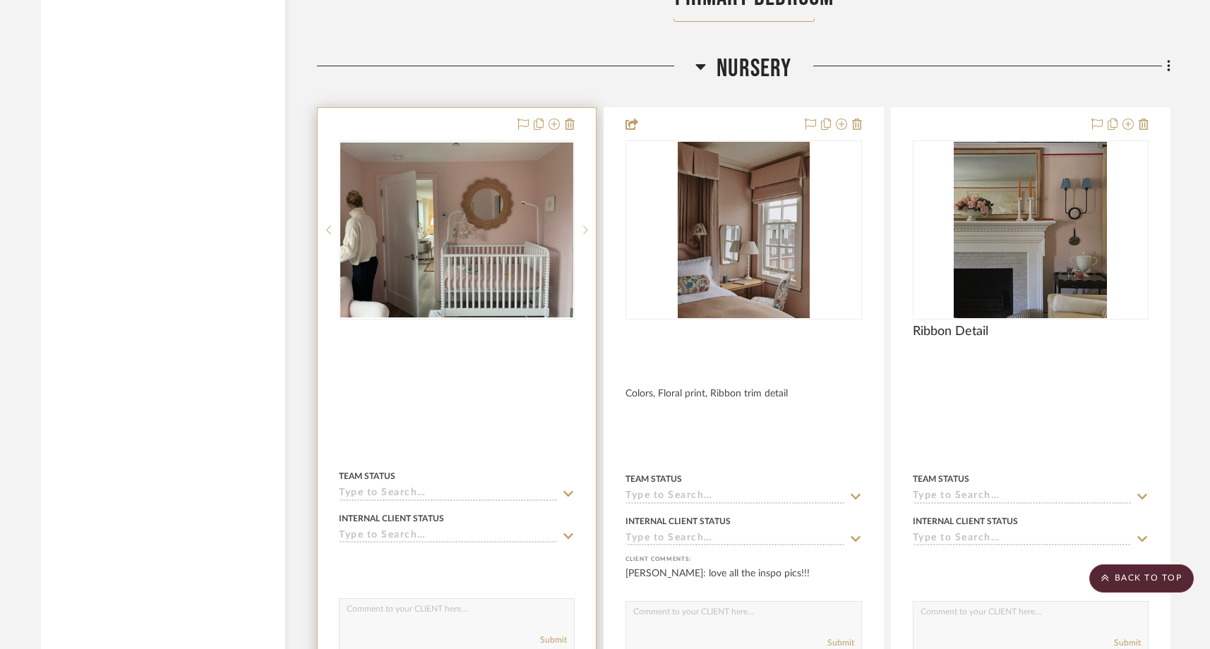
click at [584, 226] on icon at bounding box center [586, 230] width 5 height 8
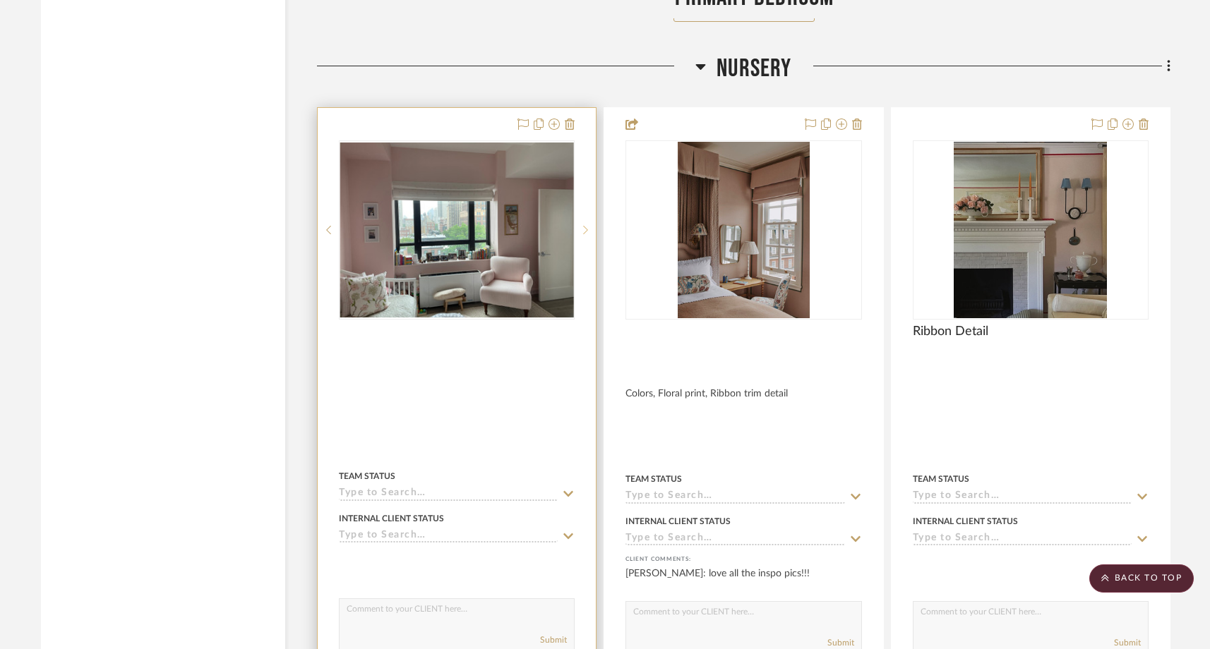
click at [584, 226] on icon at bounding box center [586, 230] width 5 height 8
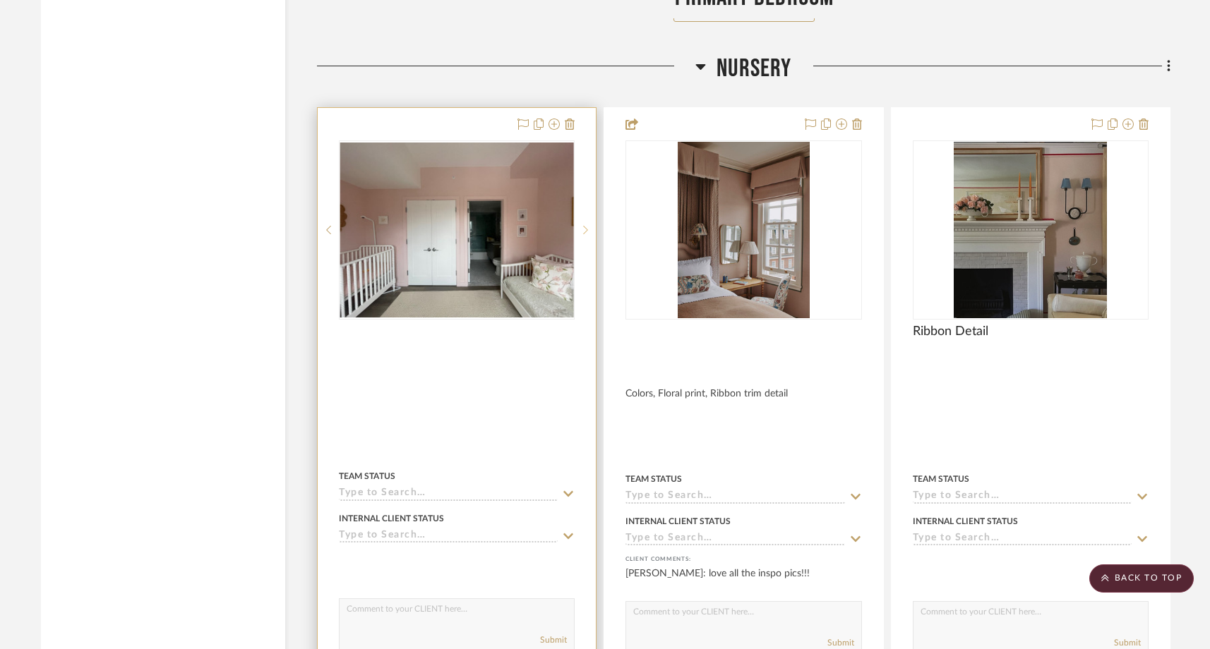
click at [584, 226] on icon at bounding box center [586, 230] width 5 height 8
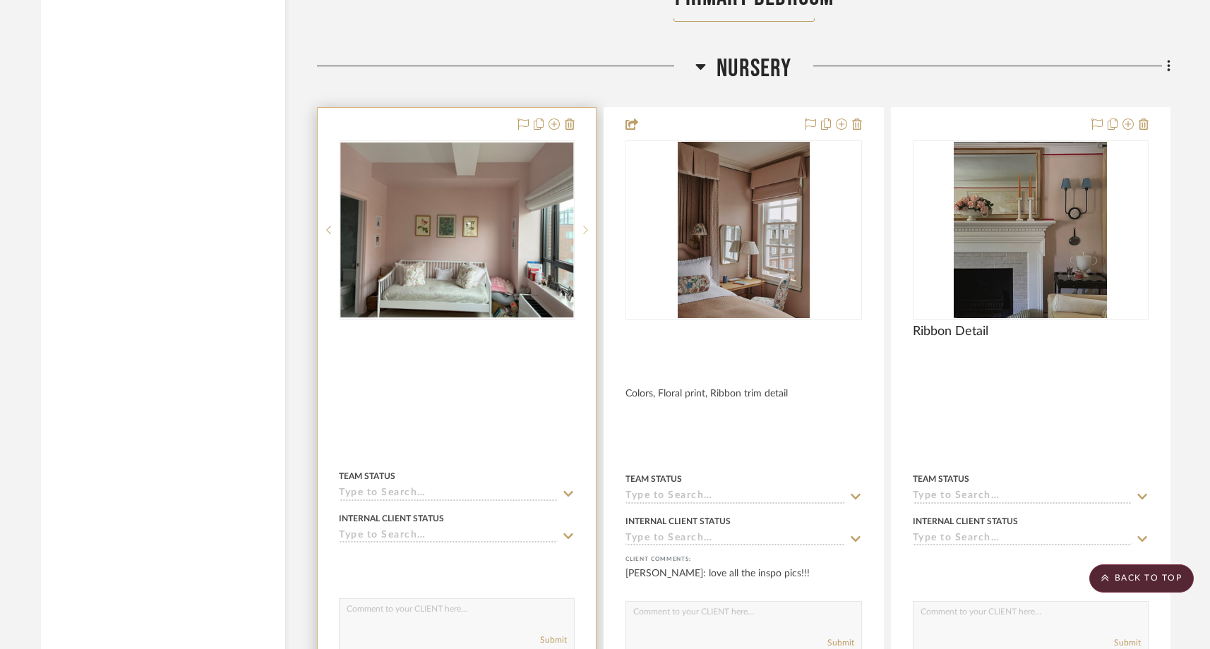
click at [584, 225] on icon at bounding box center [585, 230] width 5 height 10
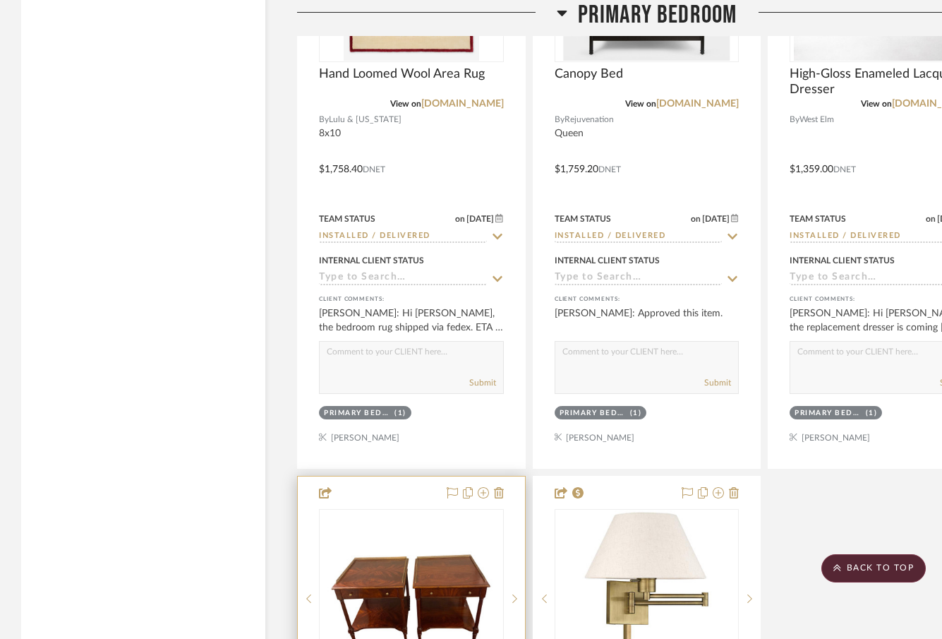
scroll to position [15339, 0]
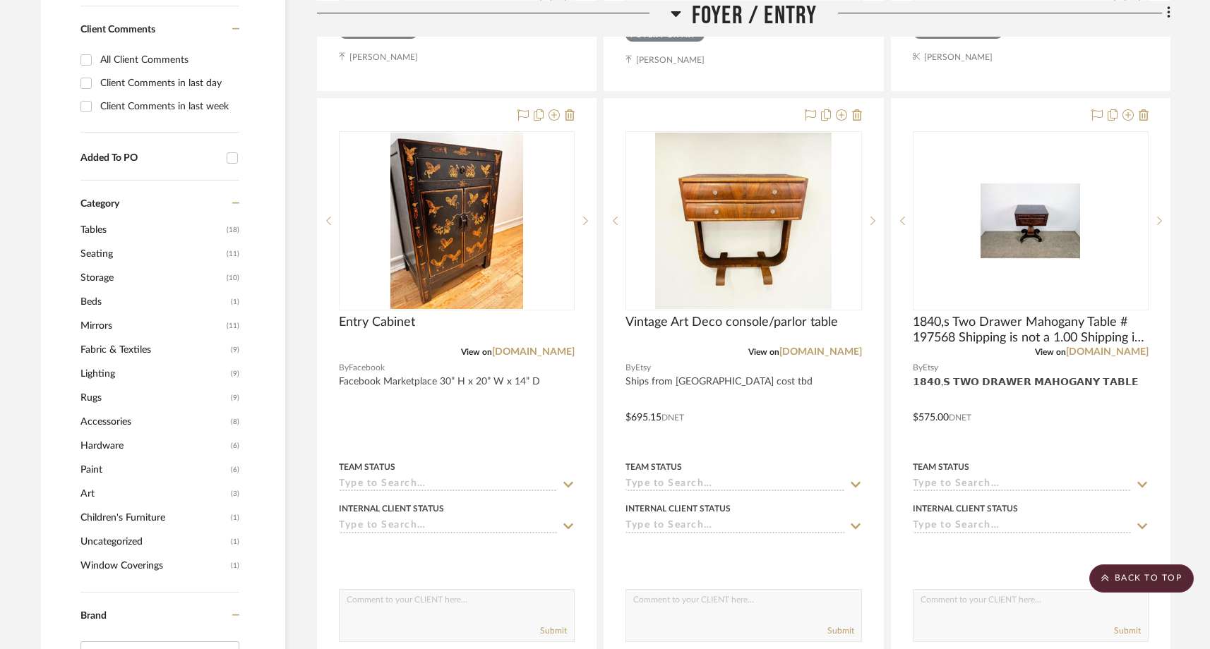
scroll to position [954, 0]
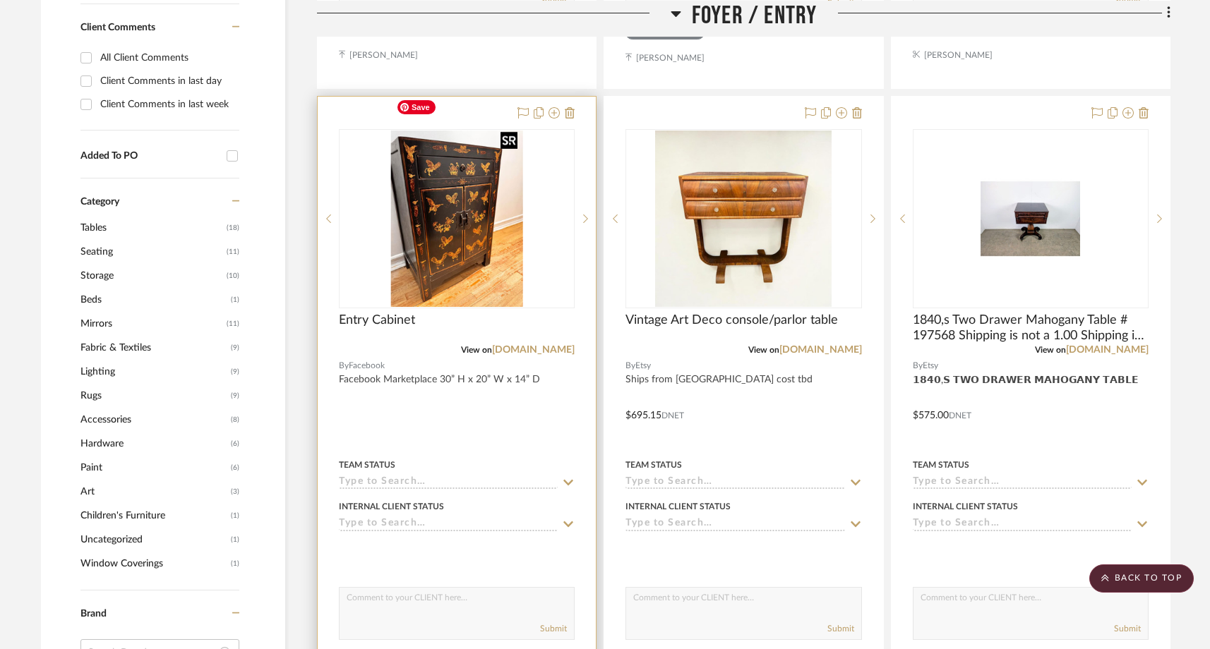
click at [0, 0] on img at bounding box center [0, 0] width 0 height 0
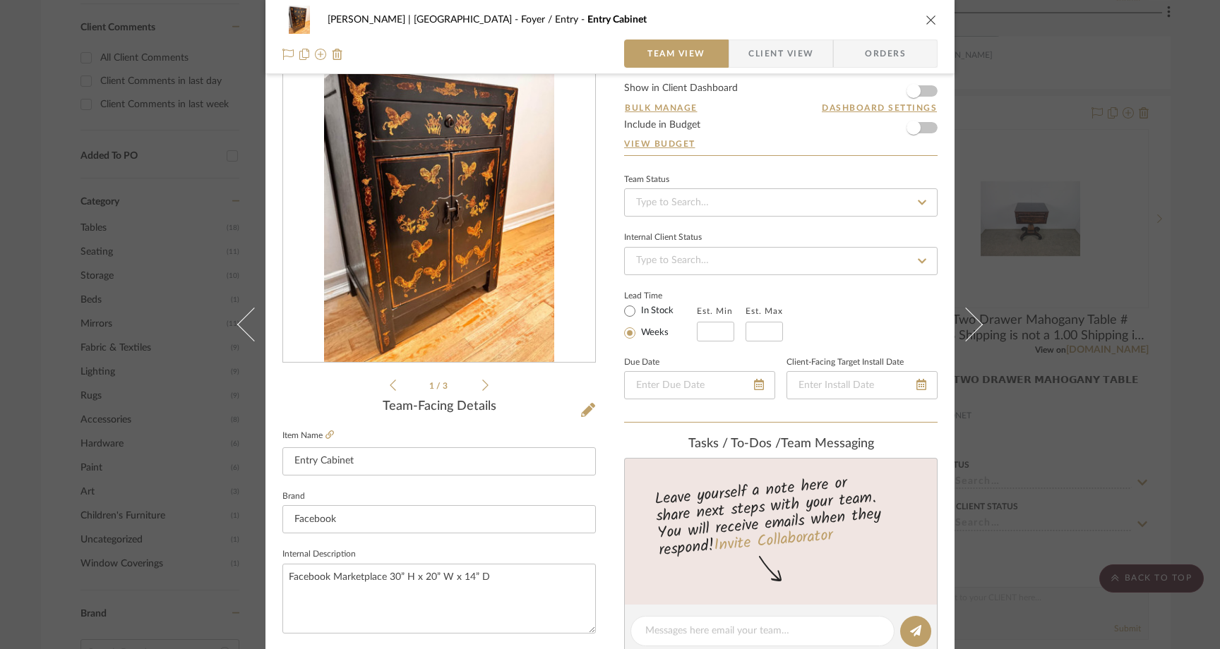
scroll to position [61, 0]
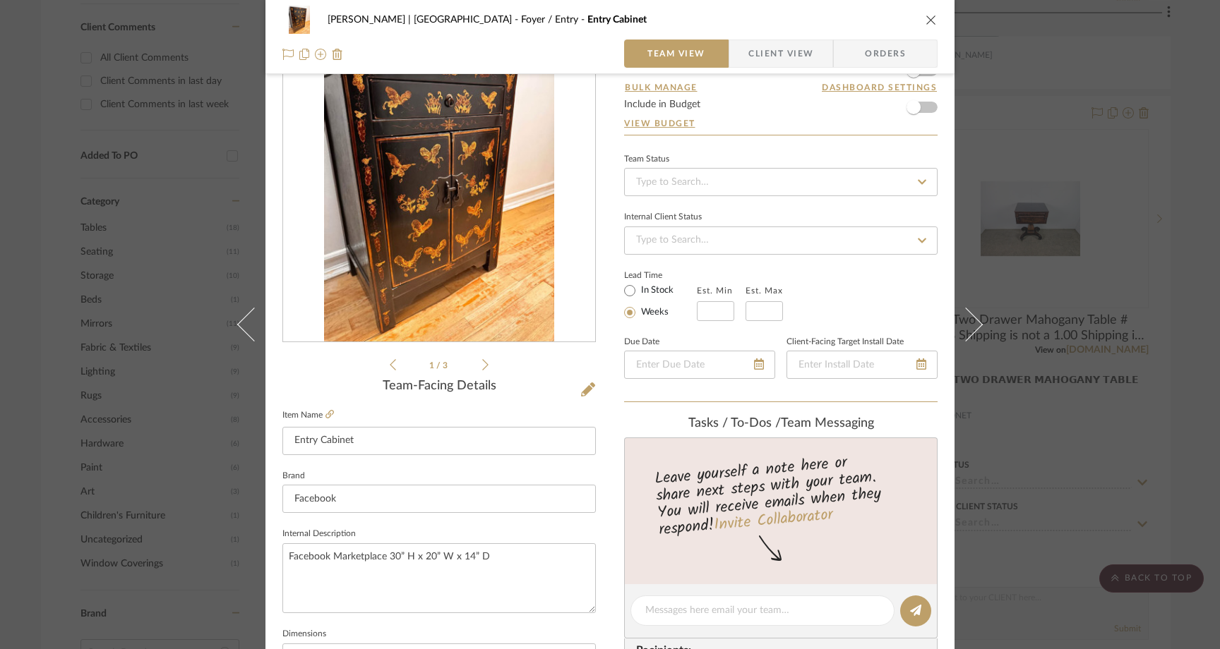
click at [929, 18] on icon "close" at bounding box center [930, 19] width 11 height 11
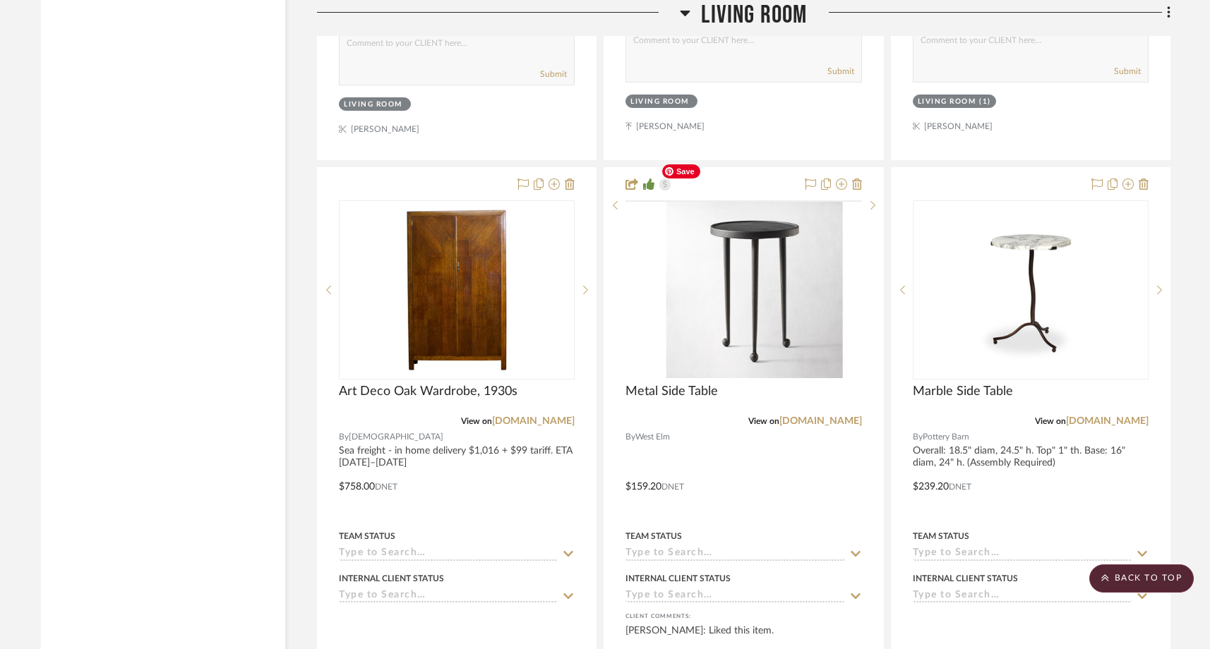
scroll to position [4883, 0]
